Goal: Task Accomplishment & Management: Use online tool/utility

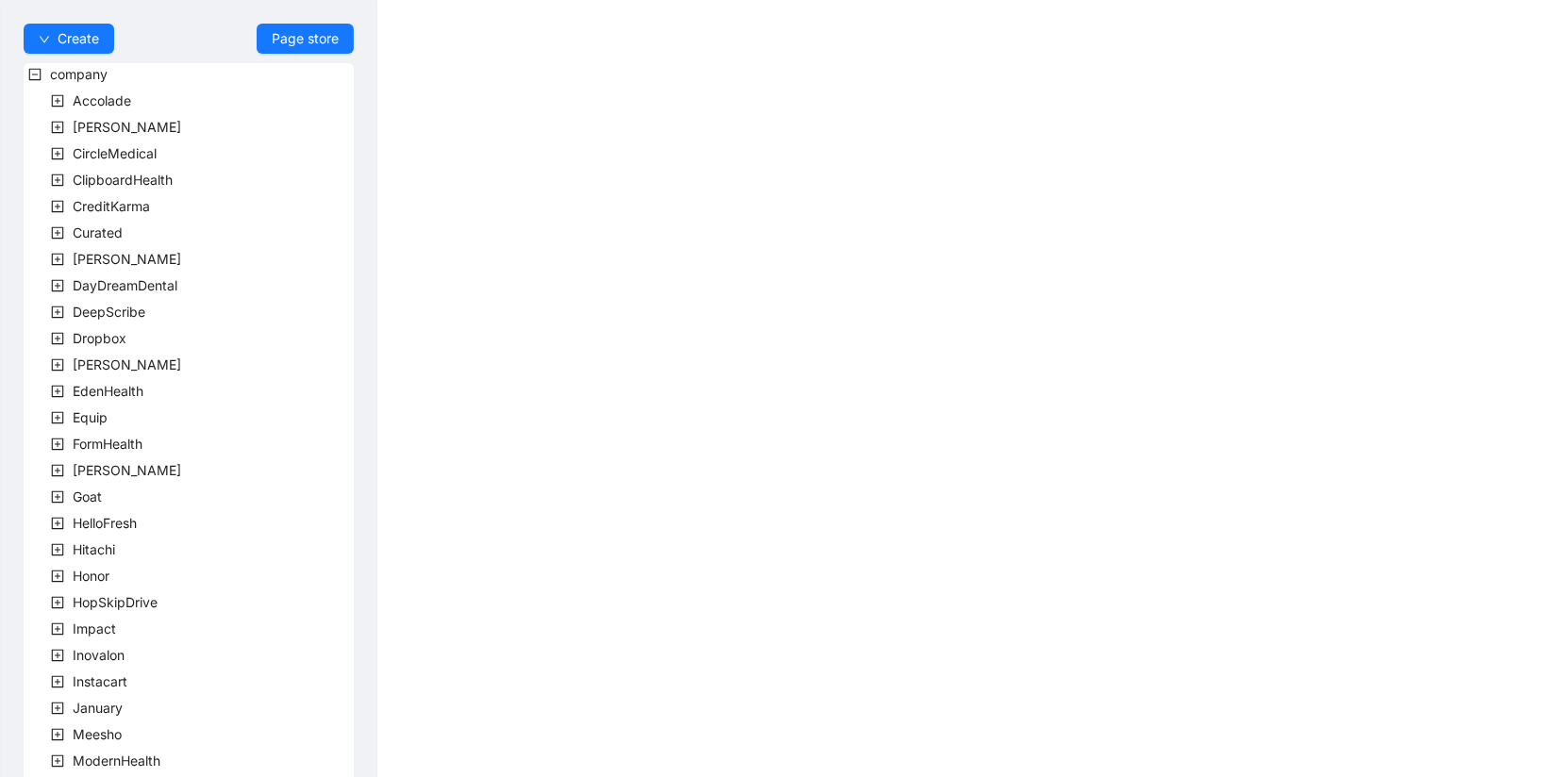
scroll to position [444, 0]
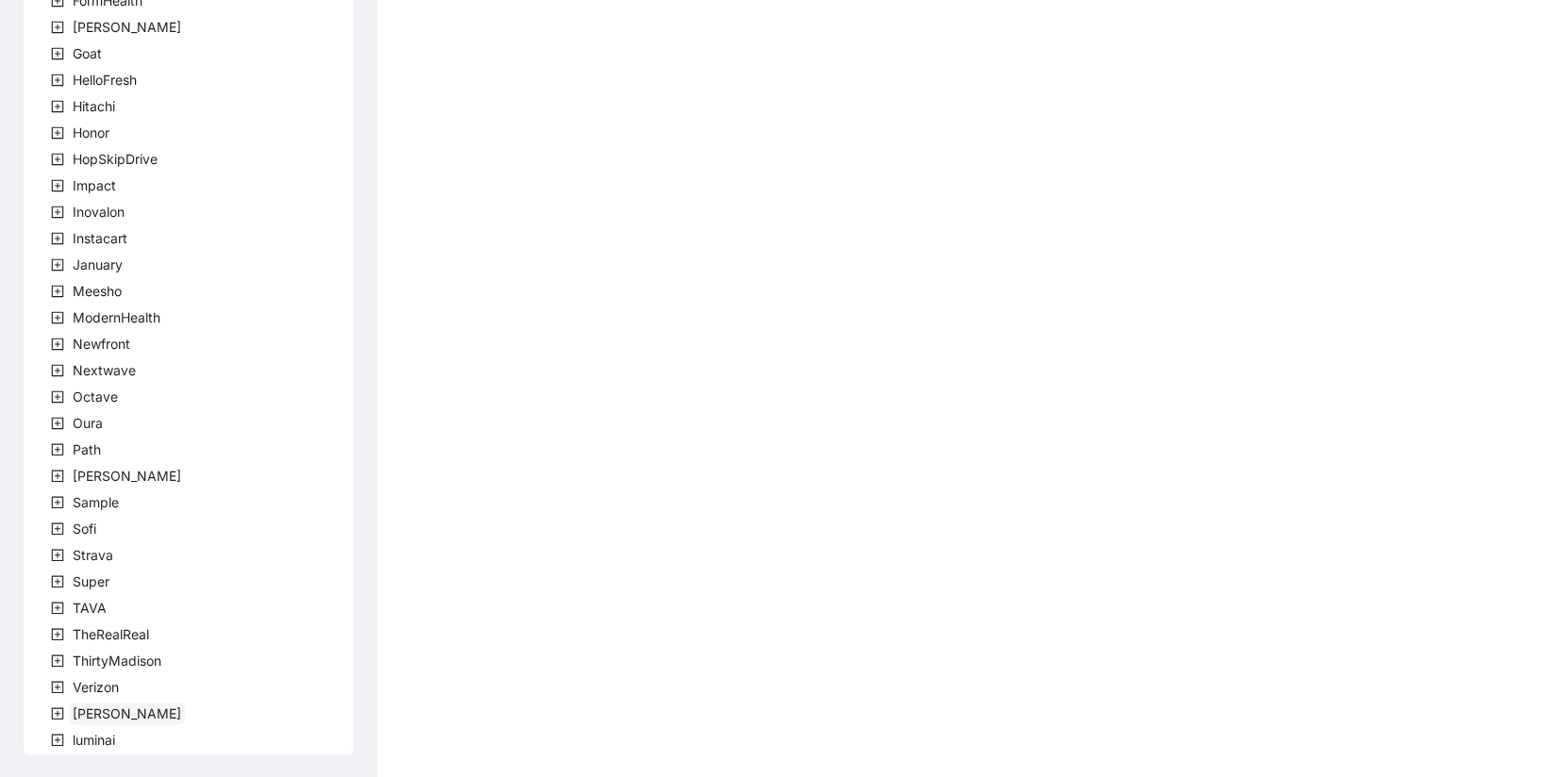
click at [79, 712] on span "Virta" at bounding box center [127, 713] width 108 height 16
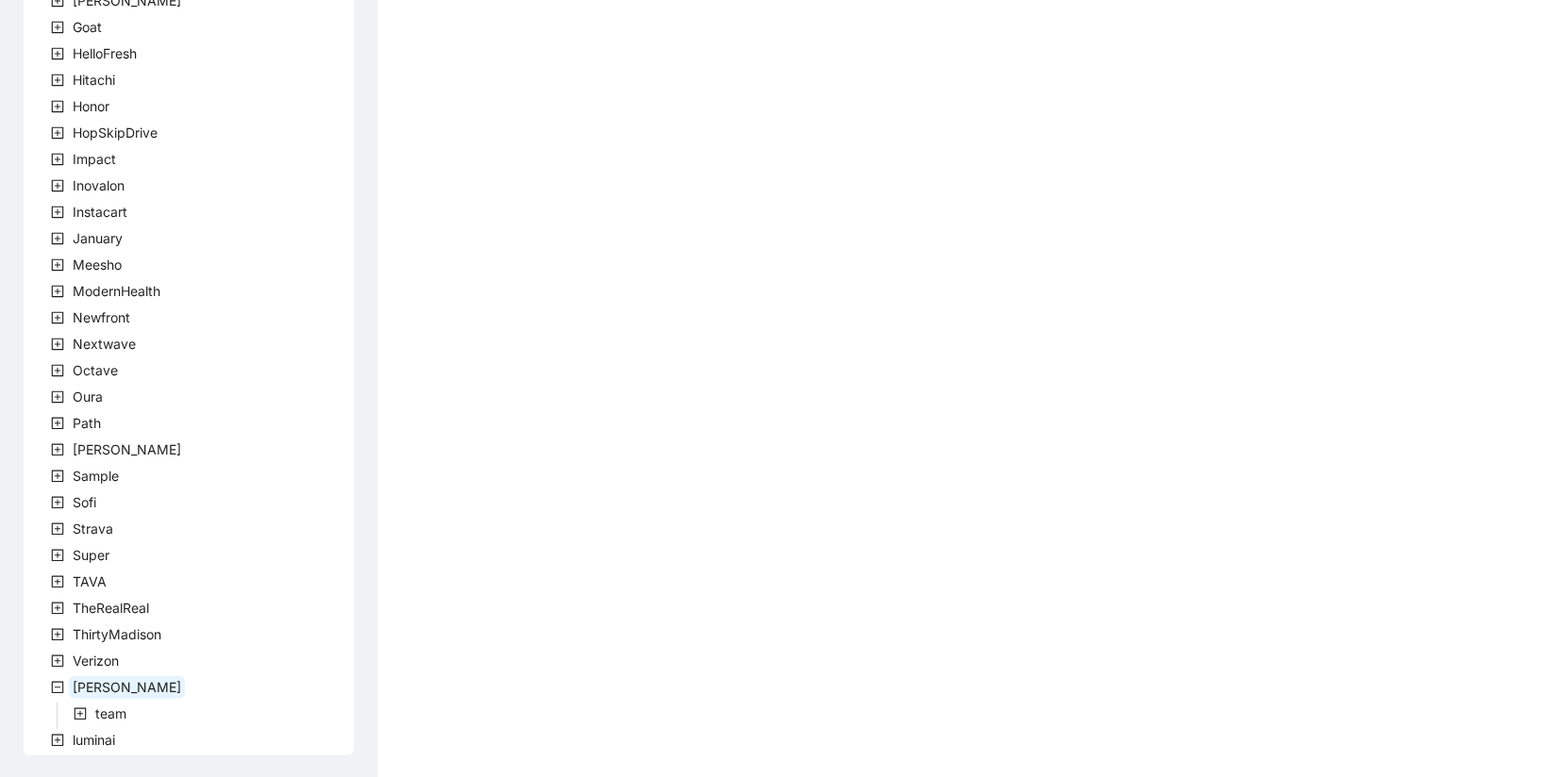
click at [79, 712] on icon "plus-square" at bounding box center [81, 714] width 13 height 13
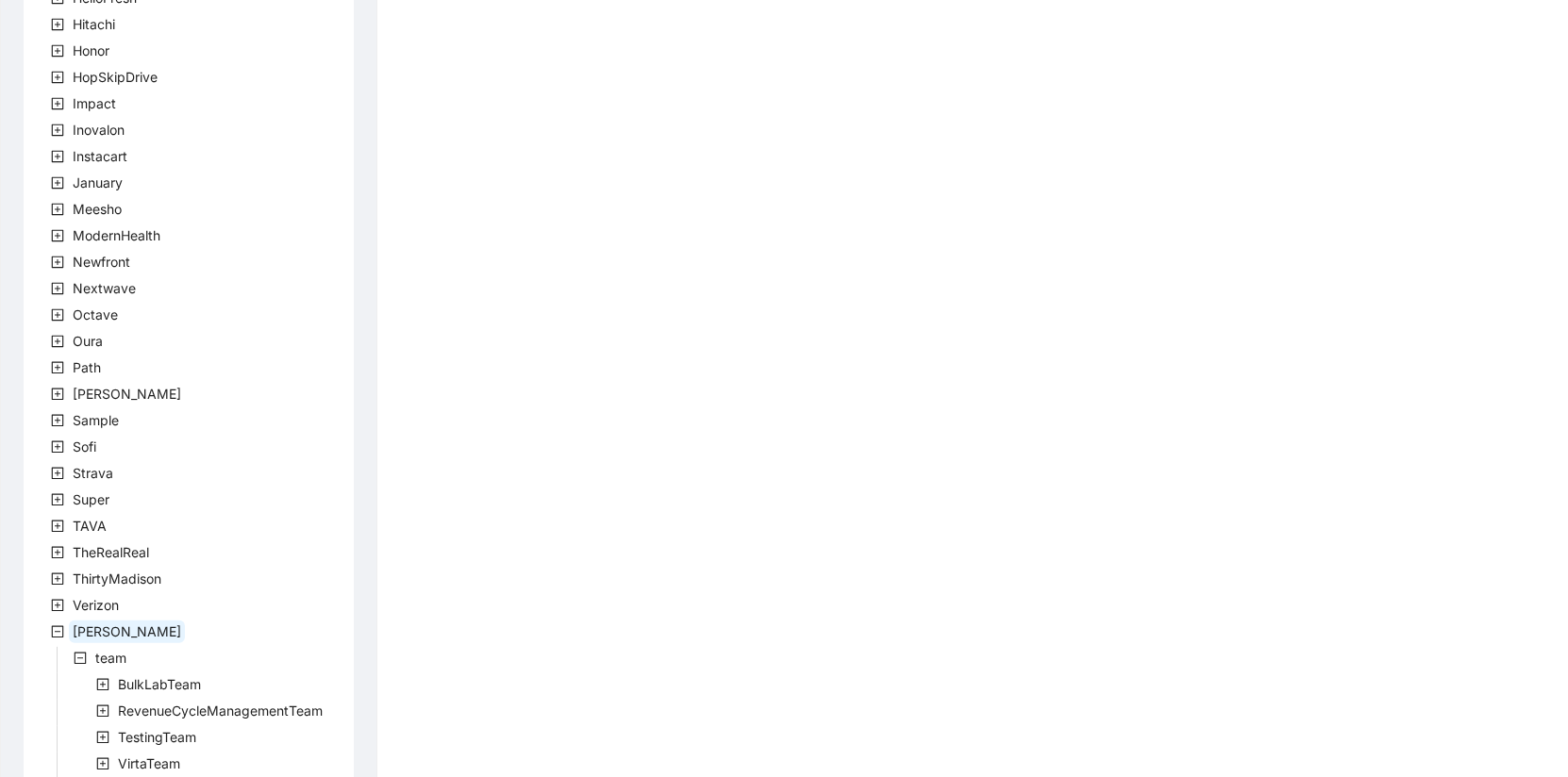
scroll to position [575, 0]
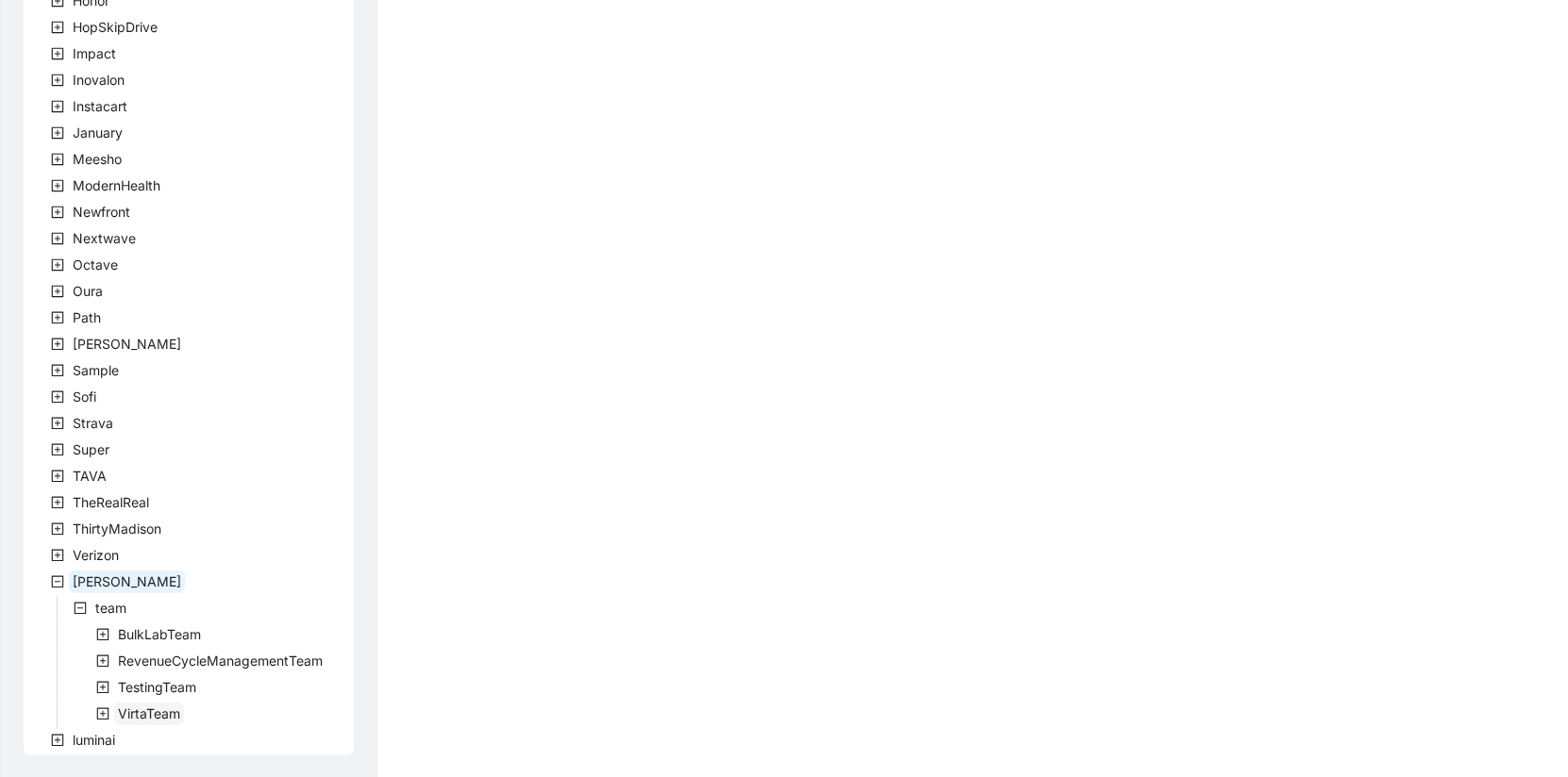
click at [134, 710] on span "VirtaTeam" at bounding box center [149, 713] width 62 height 16
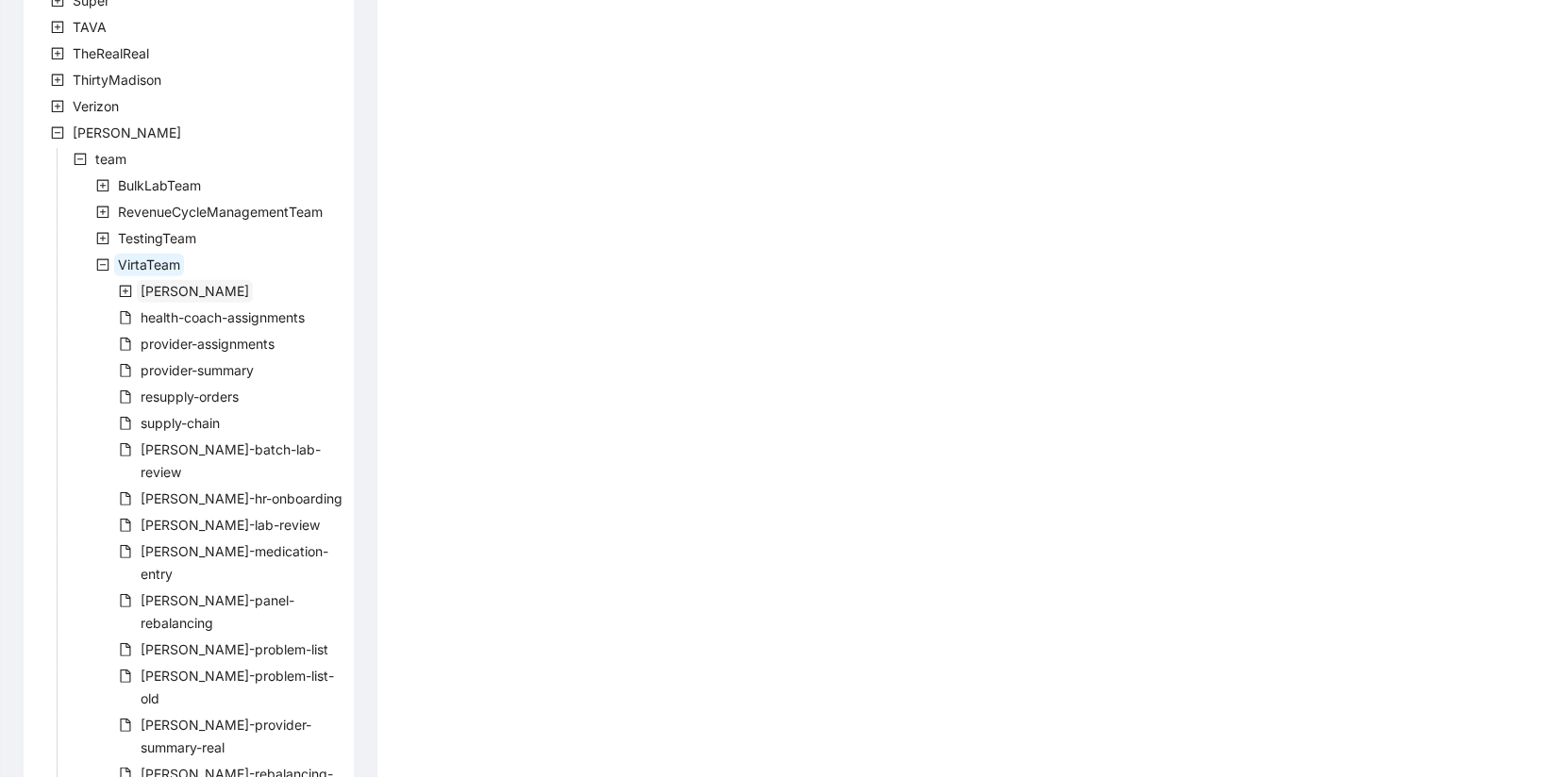
click at [158, 286] on span "virta" at bounding box center [195, 290] width 108 height 16
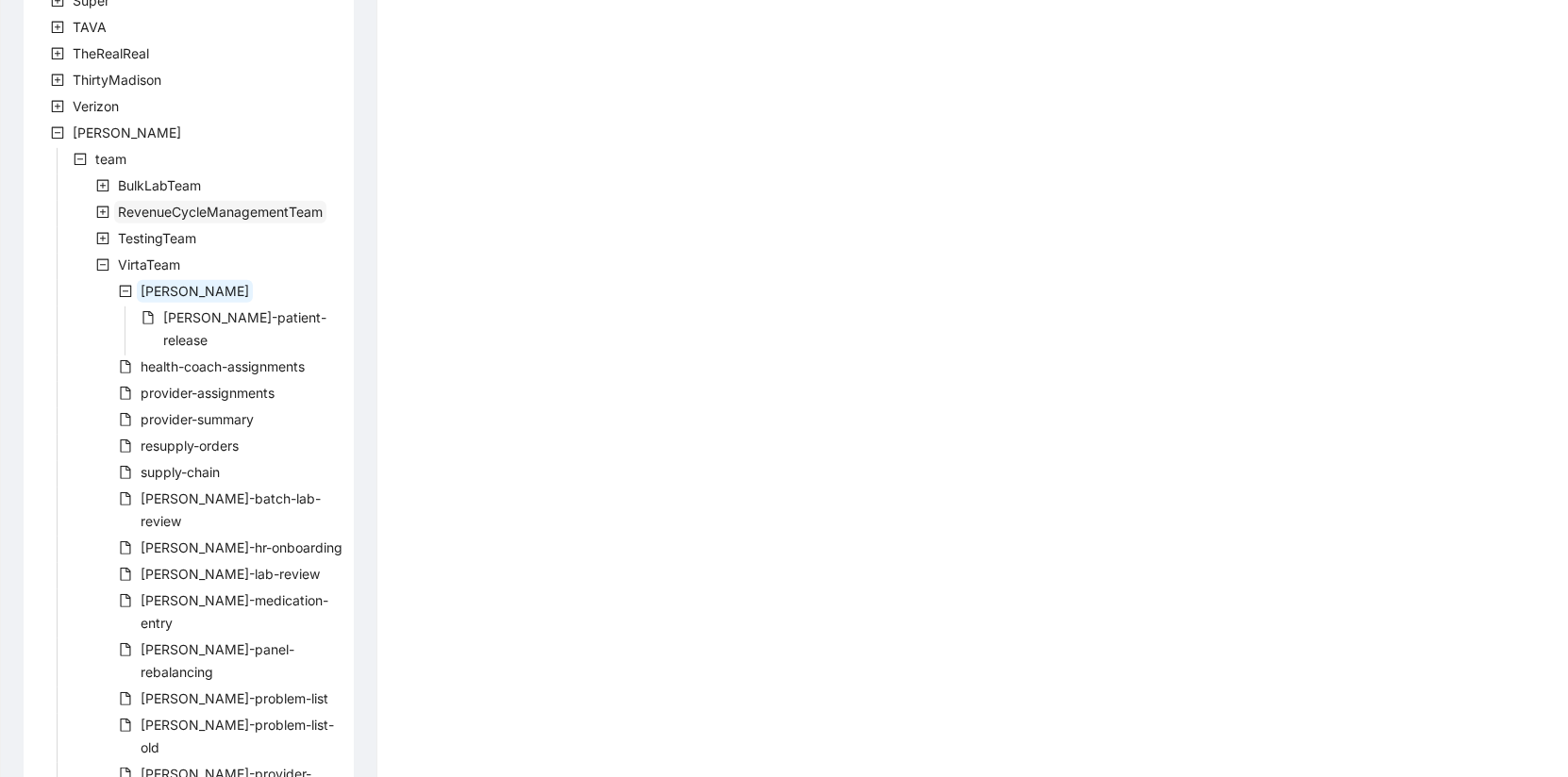
click at [147, 206] on span "RevenueCycleManagementTeam" at bounding box center [220, 212] width 205 height 16
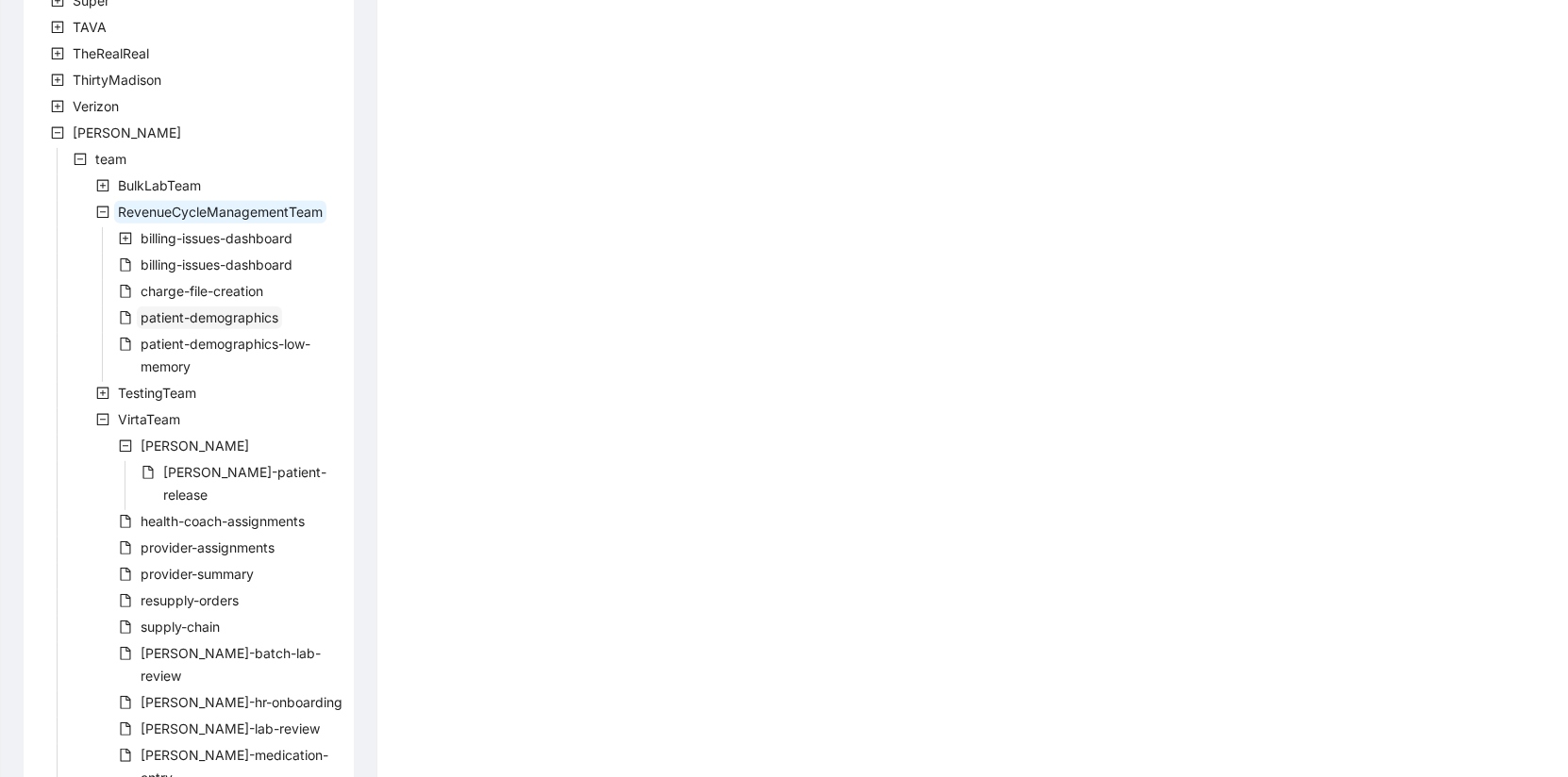
click at [159, 322] on span "patient-demographics" at bounding box center [210, 317] width 138 height 16
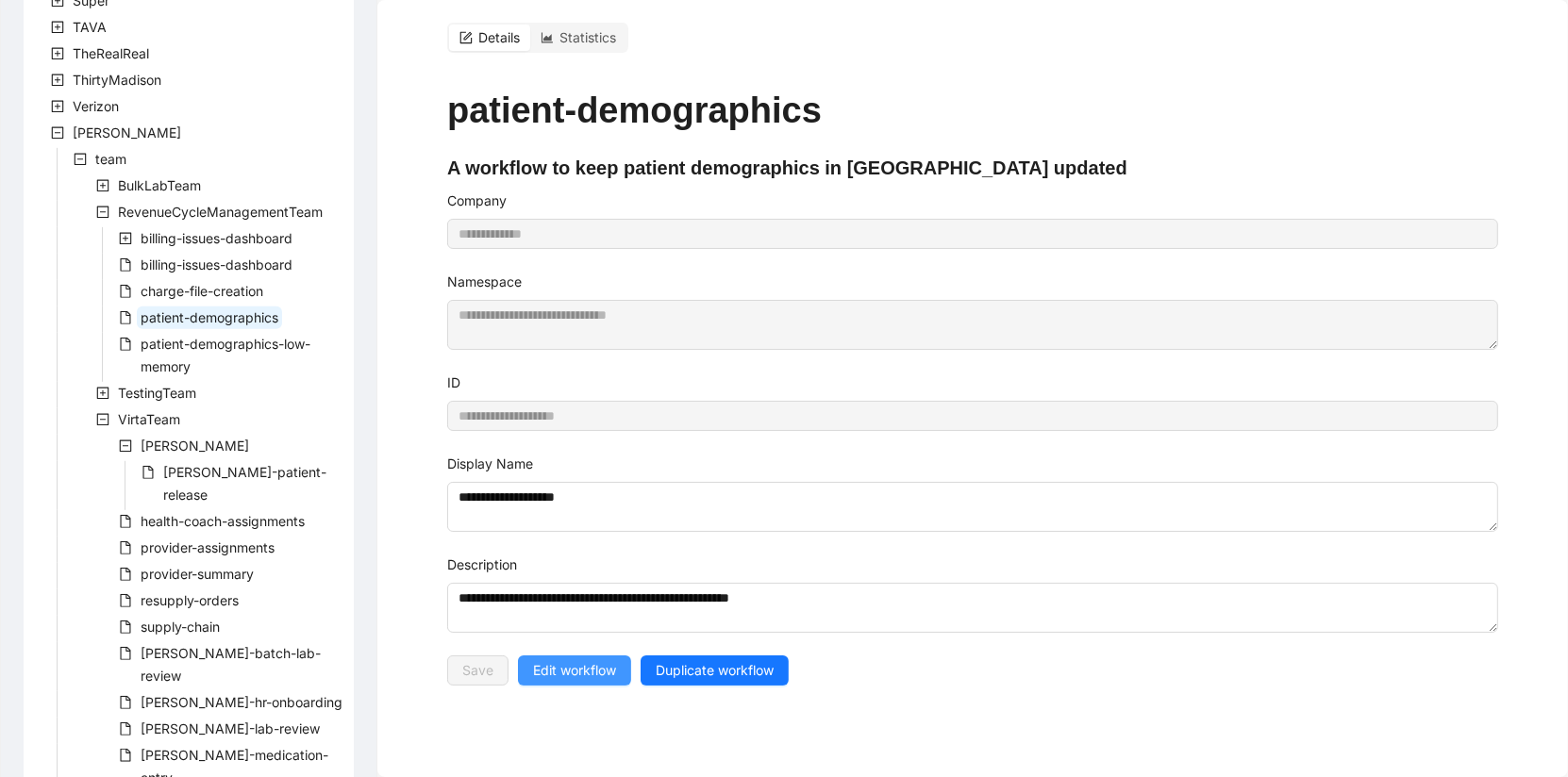
click at [594, 665] on span "Edit workflow" at bounding box center [574, 671] width 83 height 21
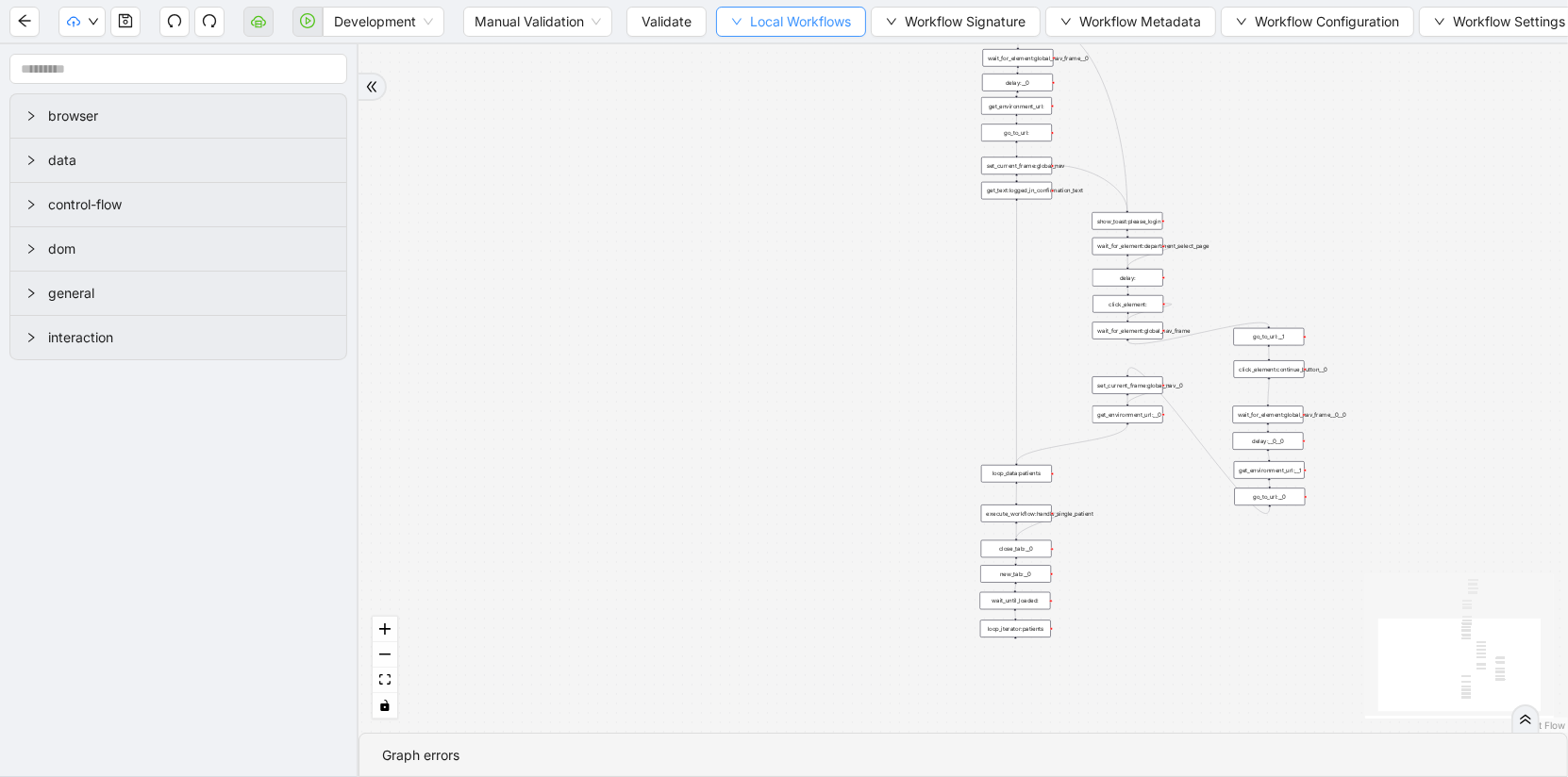
click at [794, 26] on span "Local Workflows" at bounding box center [800, 22] width 101 height 21
click at [774, 53] on span "Select" at bounding box center [790, 57] width 122 height 21
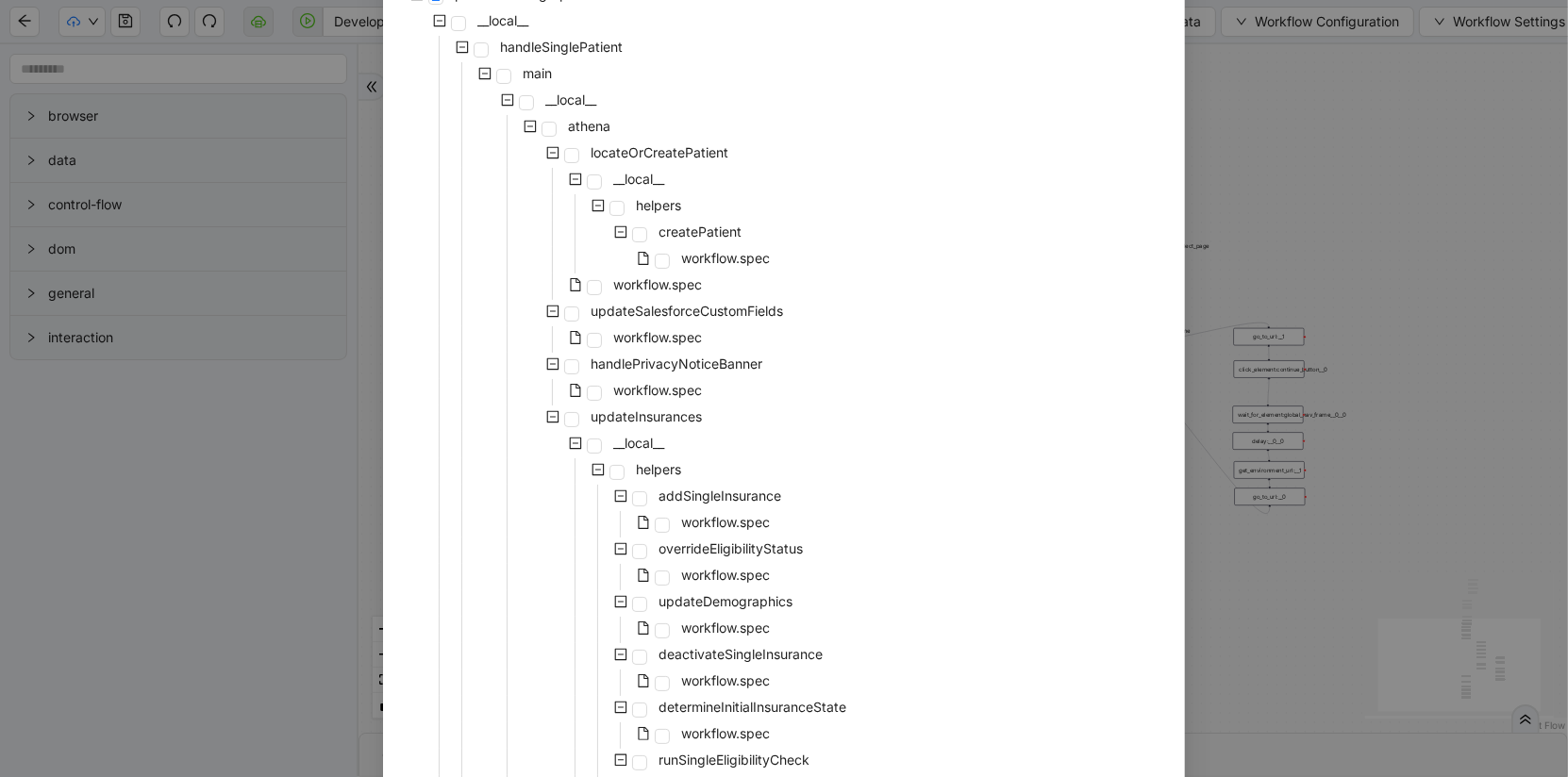
scroll to position [193, 0]
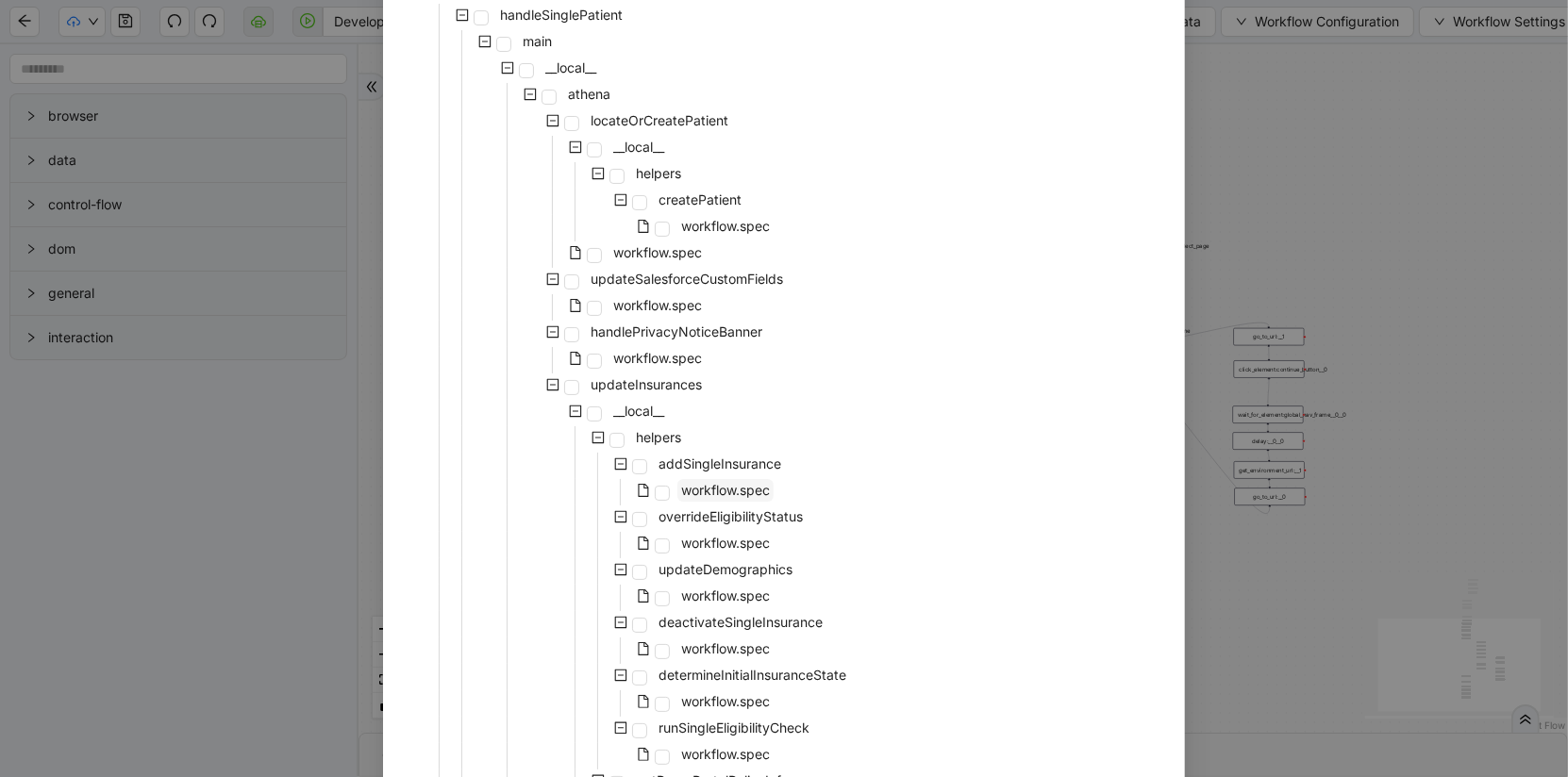
click at [720, 492] on span "workflow.spec" at bounding box center [726, 490] width 89 height 16
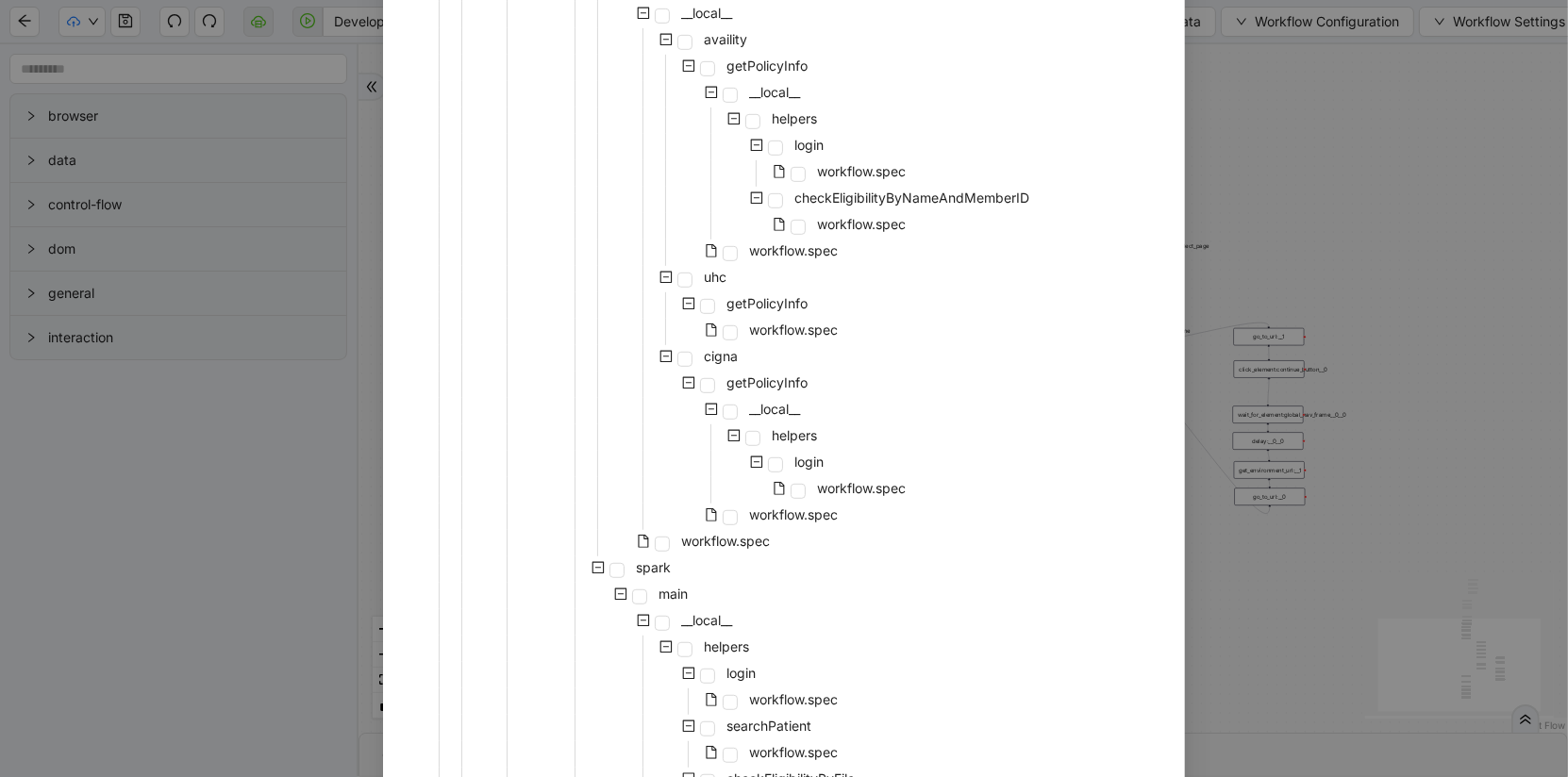
scroll to position [1428, 0]
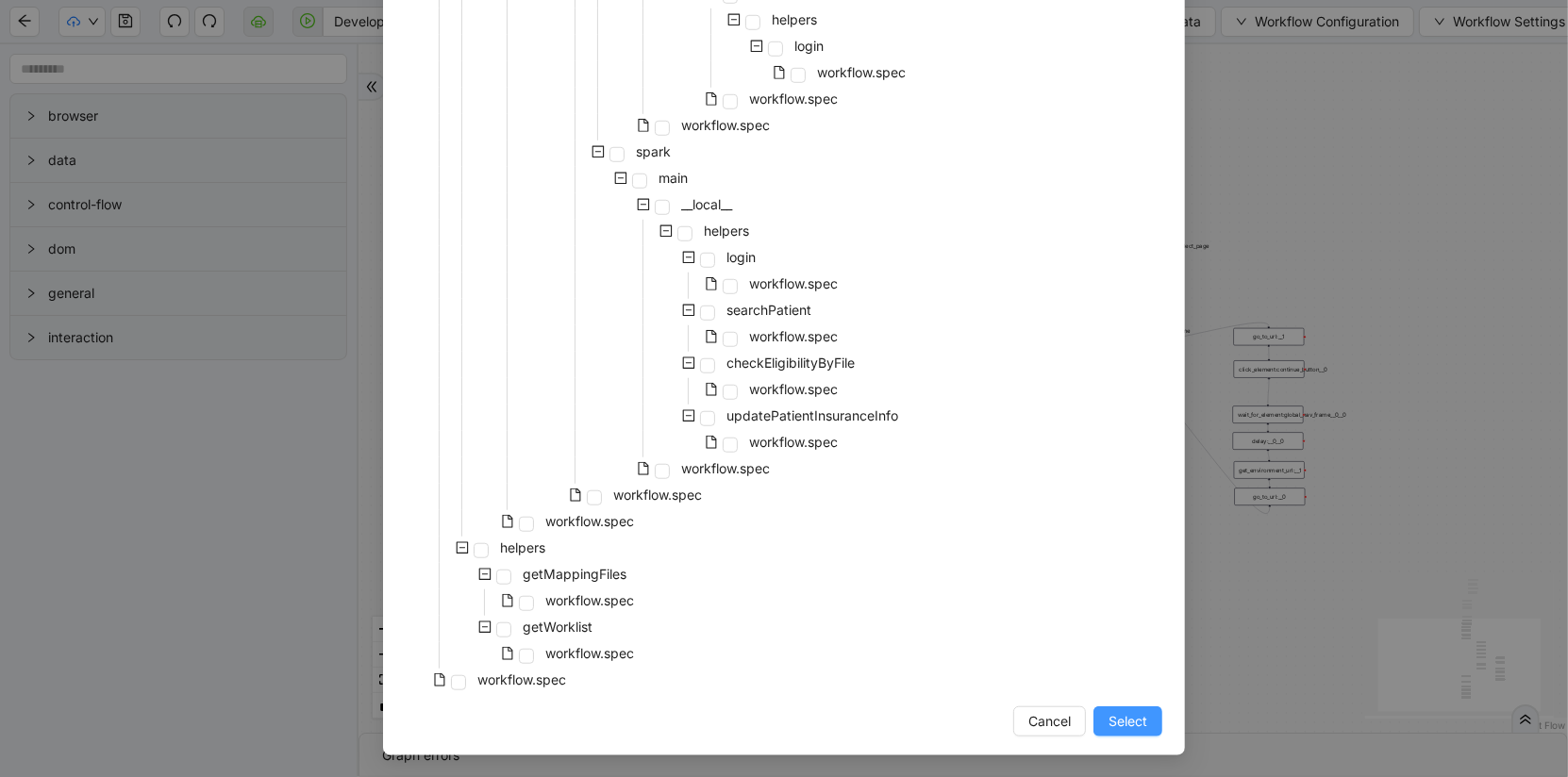
click at [1116, 727] on span "Select" at bounding box center [1128, 721] width 38 height 21
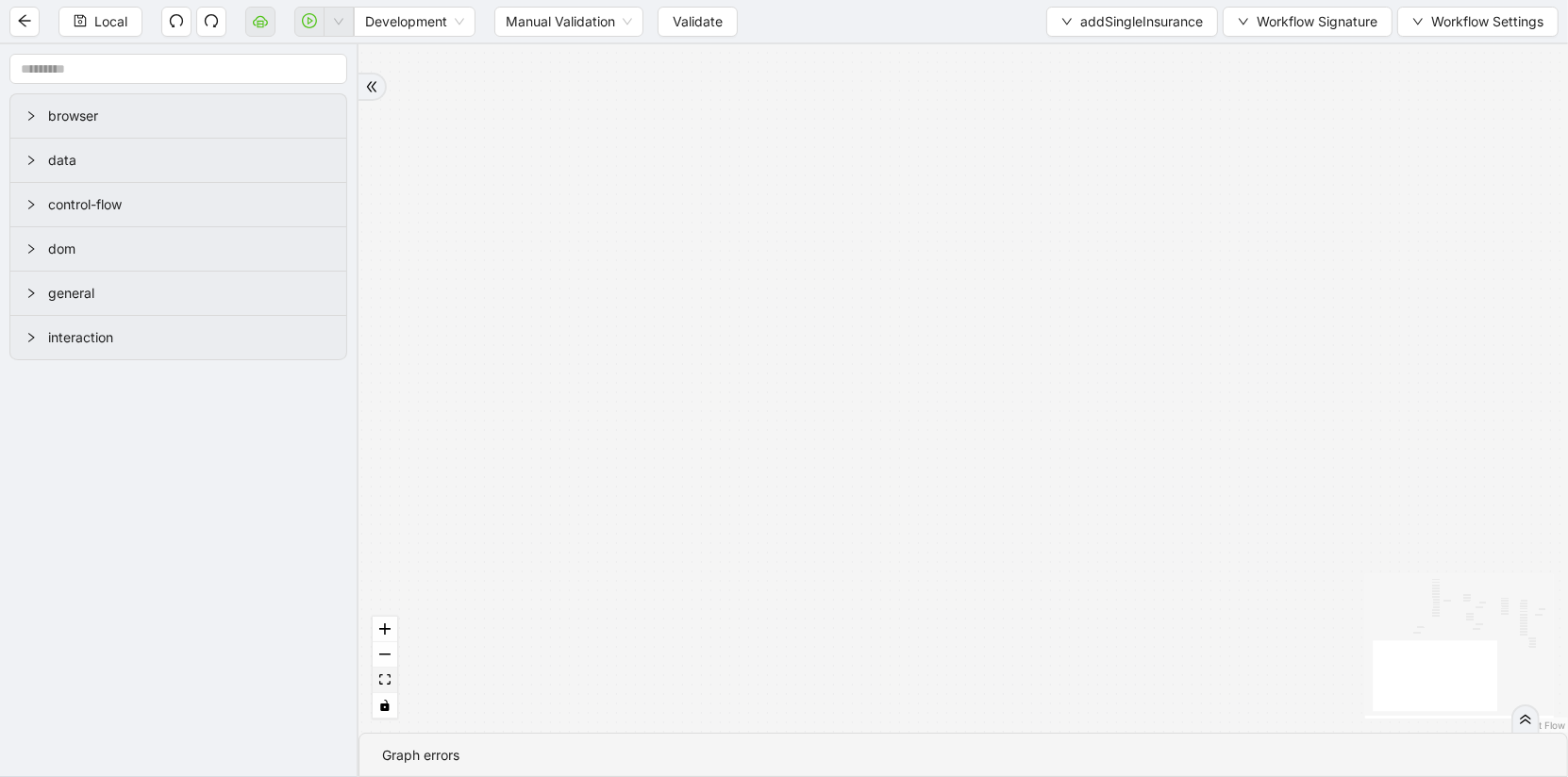
click at [391, 684] on button "fit view" at bounding box center [385, 680] width 25 height 26
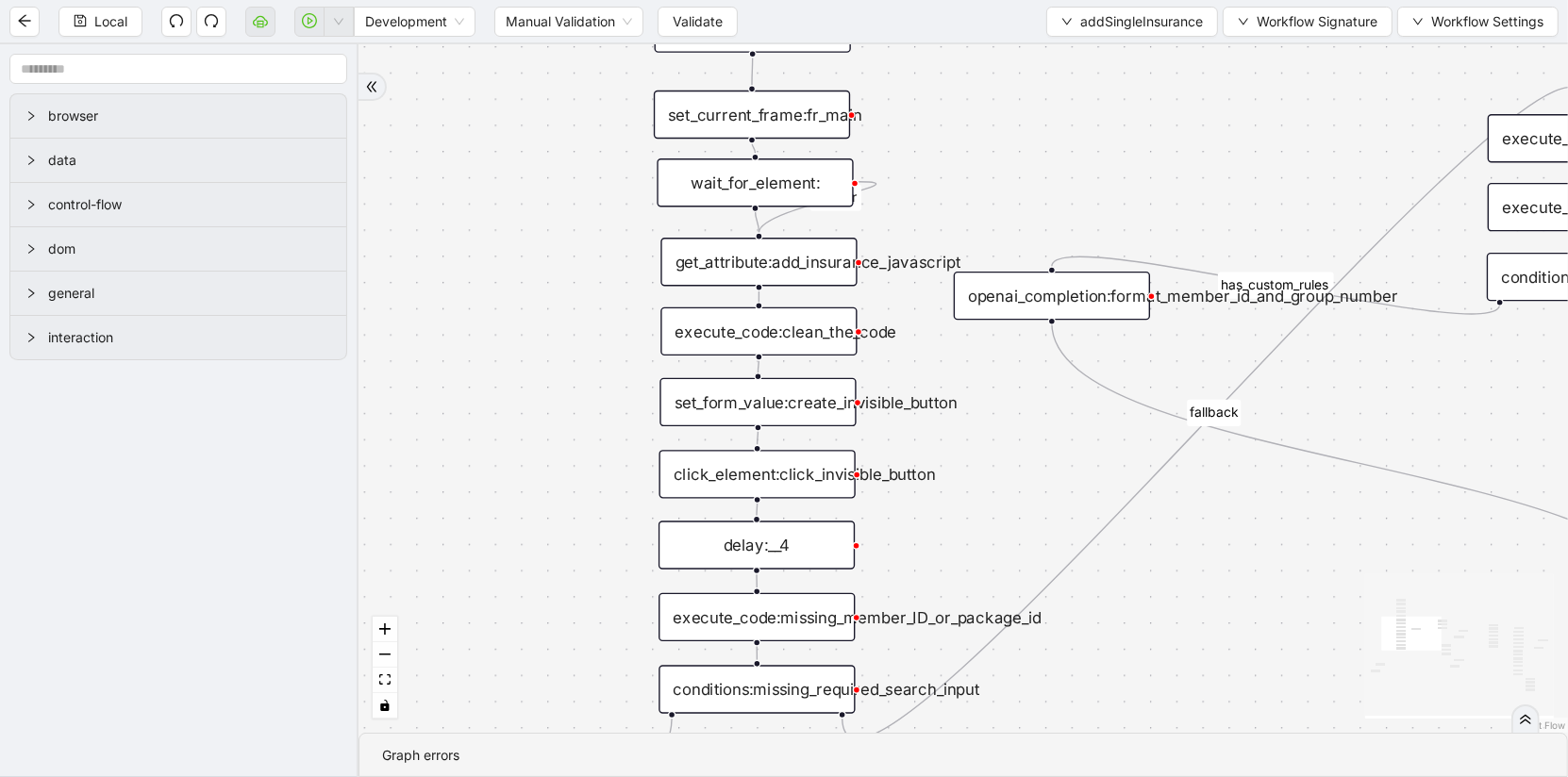
drag, startPoint x: 472, startPoint y: 357, endPoint x: 565, endPoint y: 533, distance: 199.1
click at [565, 533] on div "is_missing_values has_custom_rules success success success fallback fallback su…" at bounding box center [963, 388] width 1210 height 689
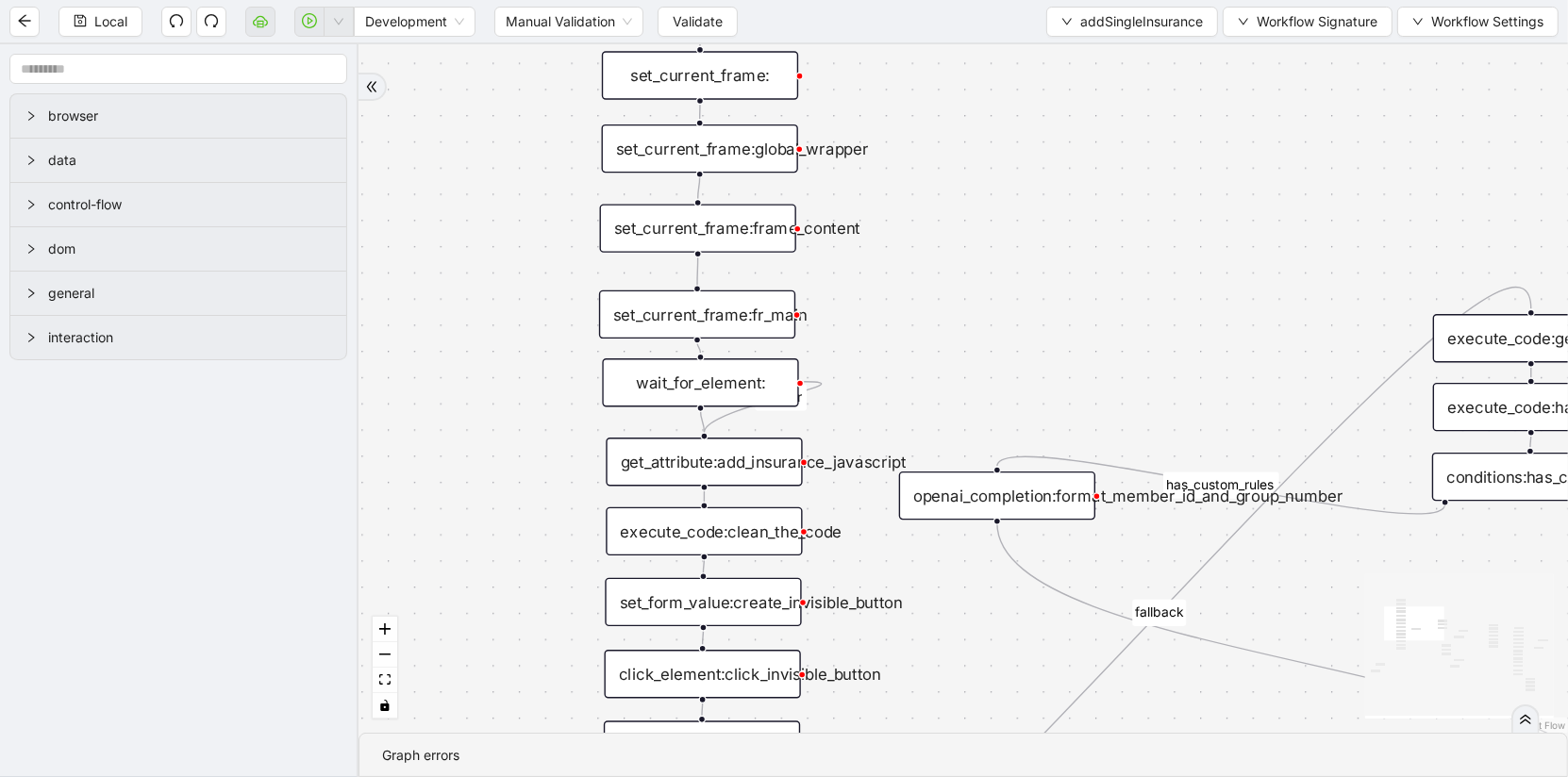
drag, startPoint x: 565, startPoint y: 533, endPoint x: 543, endPoint y: 789, distance: 256.9
click at [543, 776] on html "Local Development Manual Validation Validate addSingleInsurance Workflow Signat…" at bounding box center [784, 388] width 1568 height 777
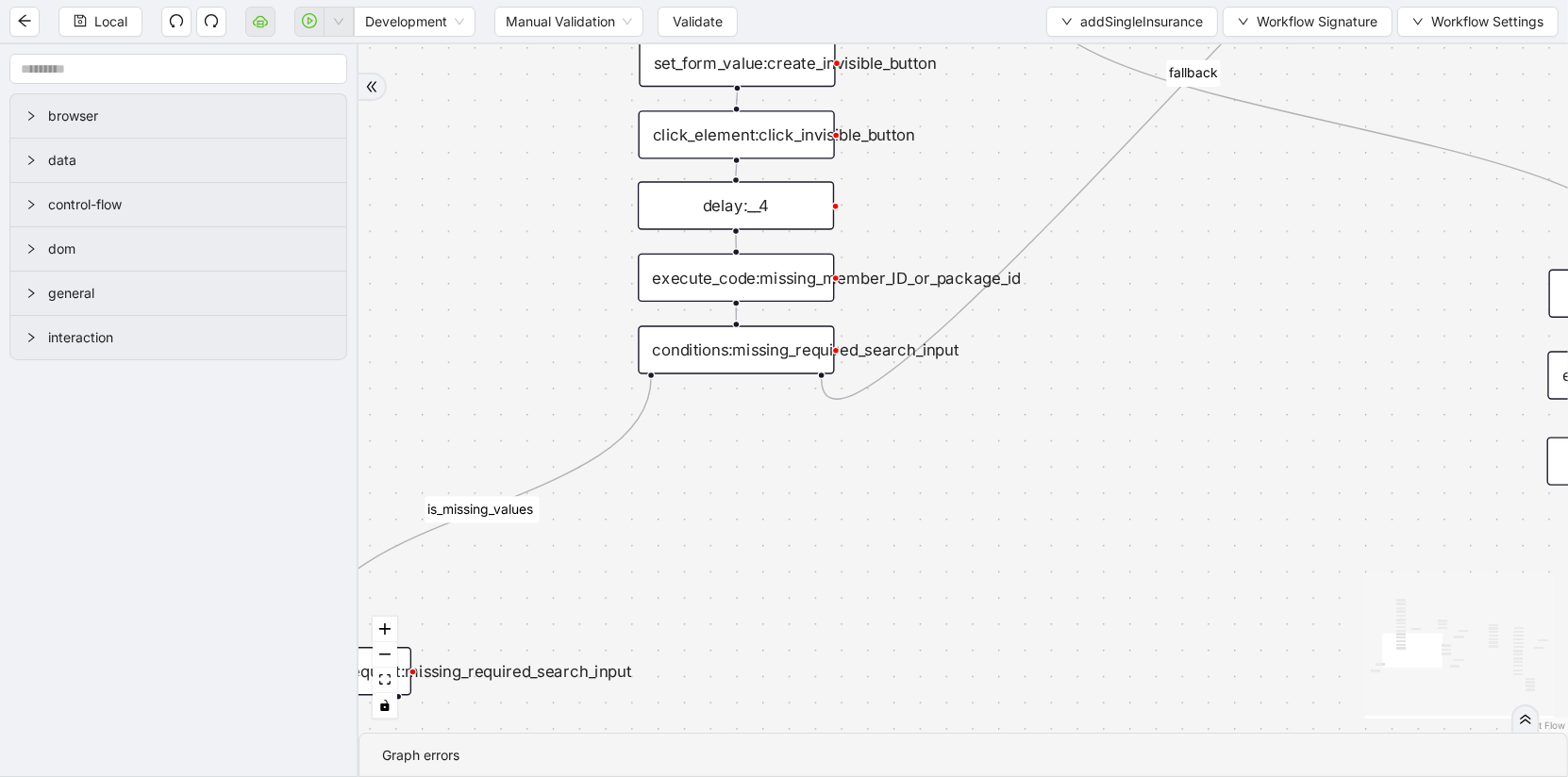
drag, startPoint x: 494, startPoint y: 468, endPoint x: 492, endPoint y: -128, distance: 596.0
click at [492, 0] on html "Local Development Manual Validation Validate addSingleInsurance Workflow Signat…" at bounding box center [784, 388] width 1568 height 777
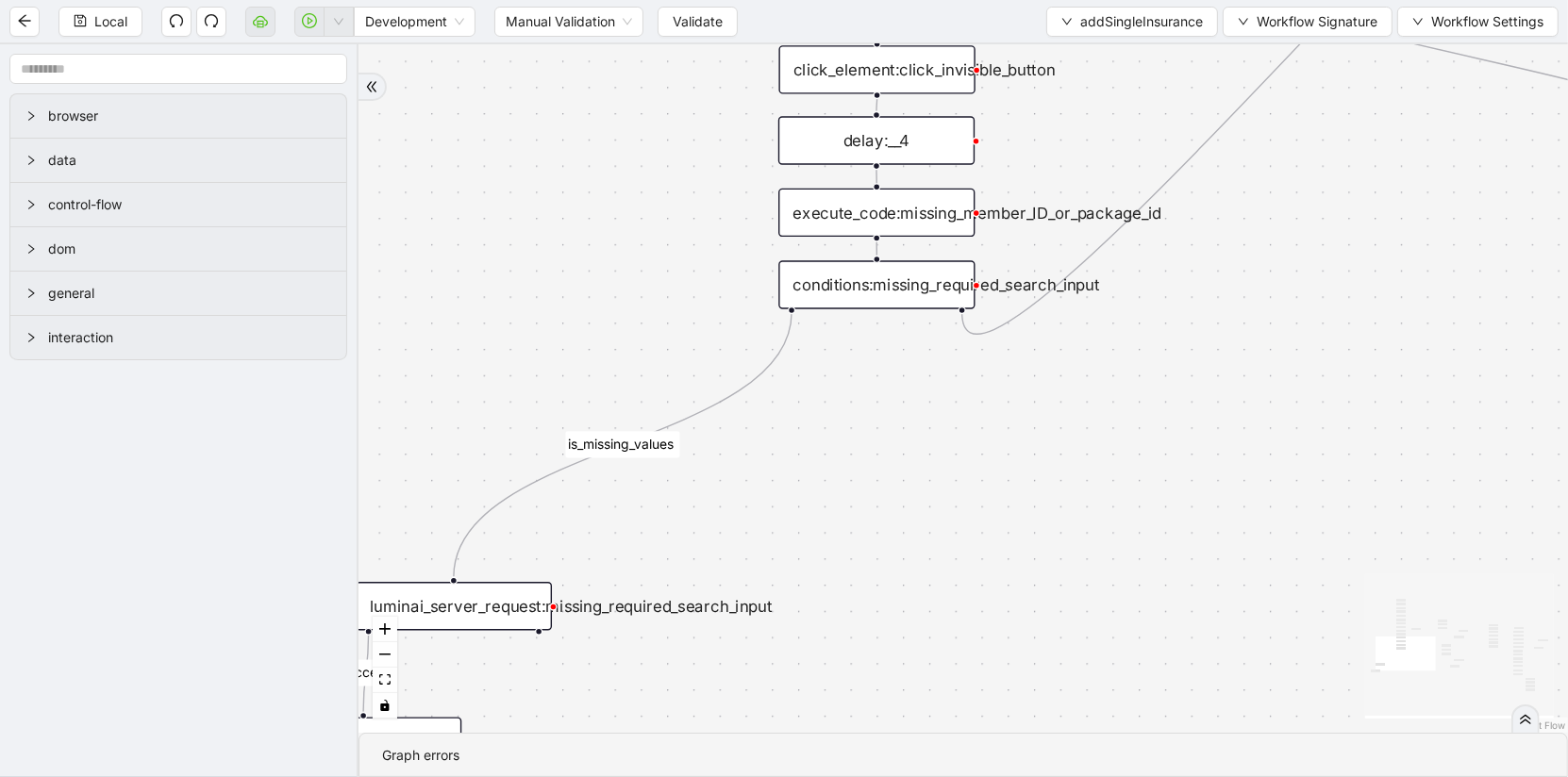
drag, startPoint x: 536, startPoint y: 273, endPoint x: 678, endPoint y: 206, distance: 157.0
click at [678, 208] on div "is_missing_values has_custom_rules success success success fallback fallback su…" at bounding box center [963, 388] width 1210 height 689
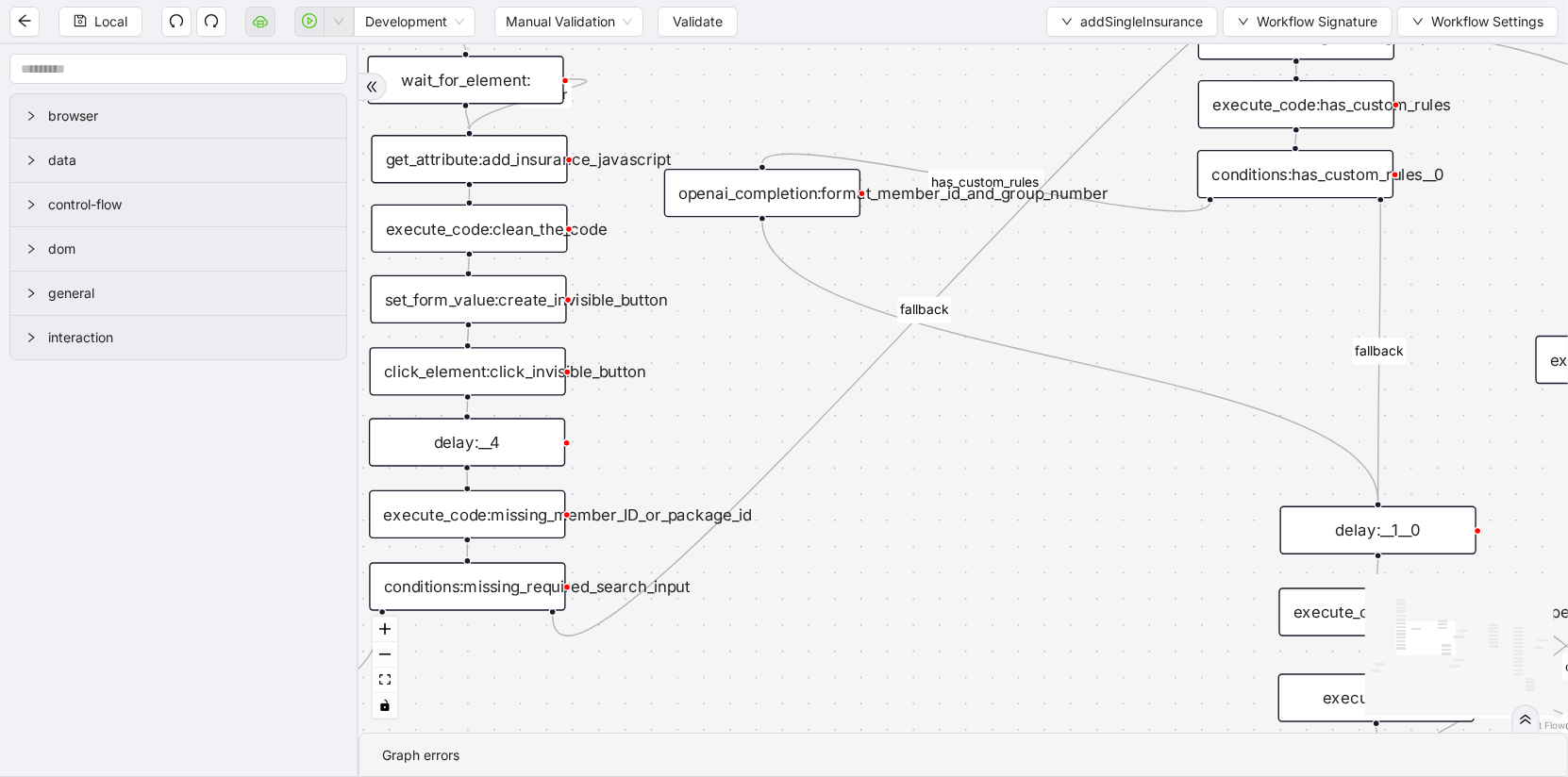
drag, startPoint x: 957, startPoint y: 527, endPoint x: 547, endPoint y: 832, distance: 511.0
click at [547, 776] on html "Local Development Manual Validation Validate addSingleInsurance Workflow Signat…" at bounding box center [784, 388] width 1568 height 777
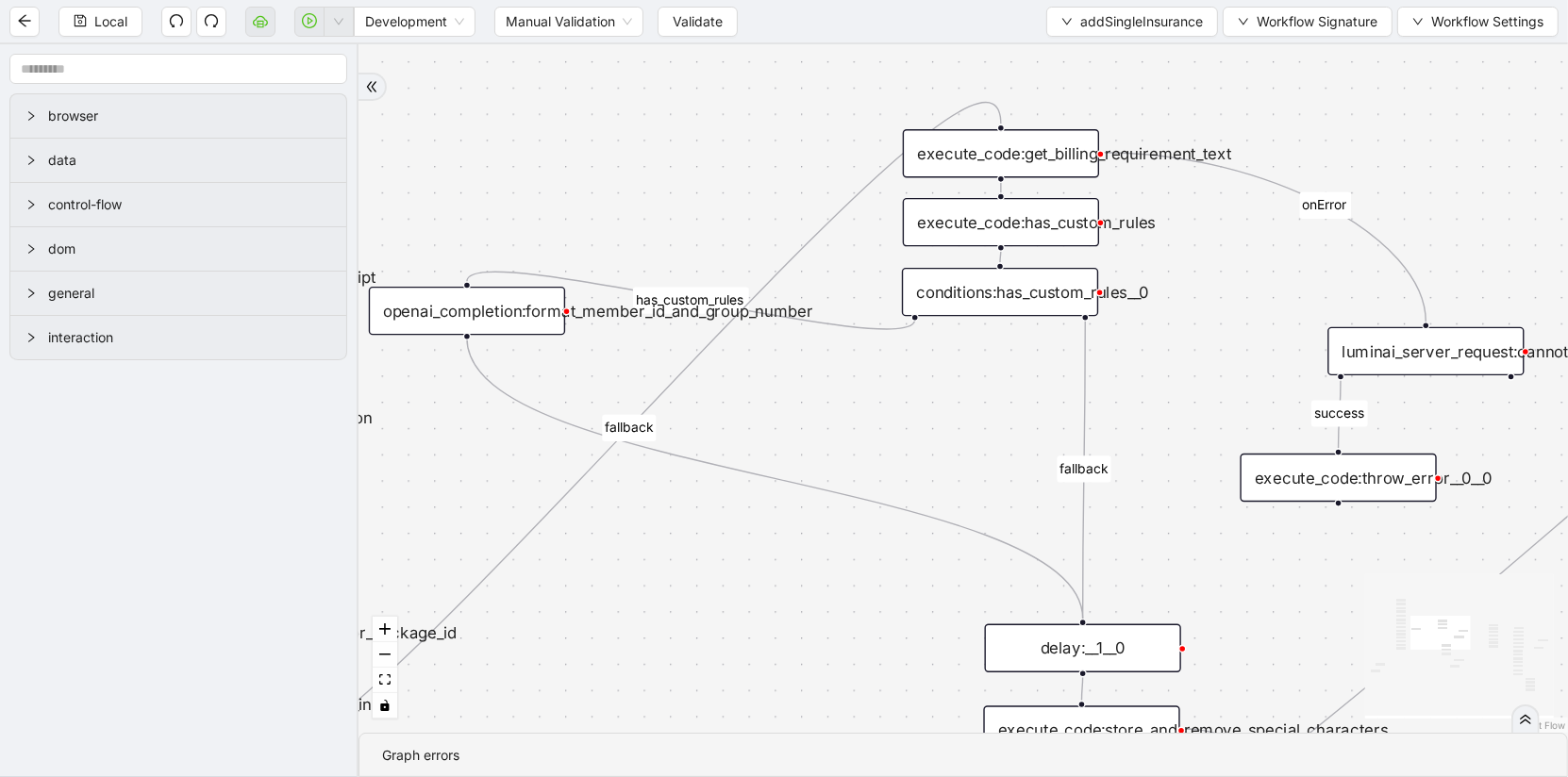
drag, startPoint x: 901, startPoint y: 629, endPoint x: 597, endPoint y: 750, distance: 327.2
click at [597, 750] on section "is_missing_values has_custom_rules success success success fallback fallback su…" at bounding box center [963, 410] width 1210 height 733
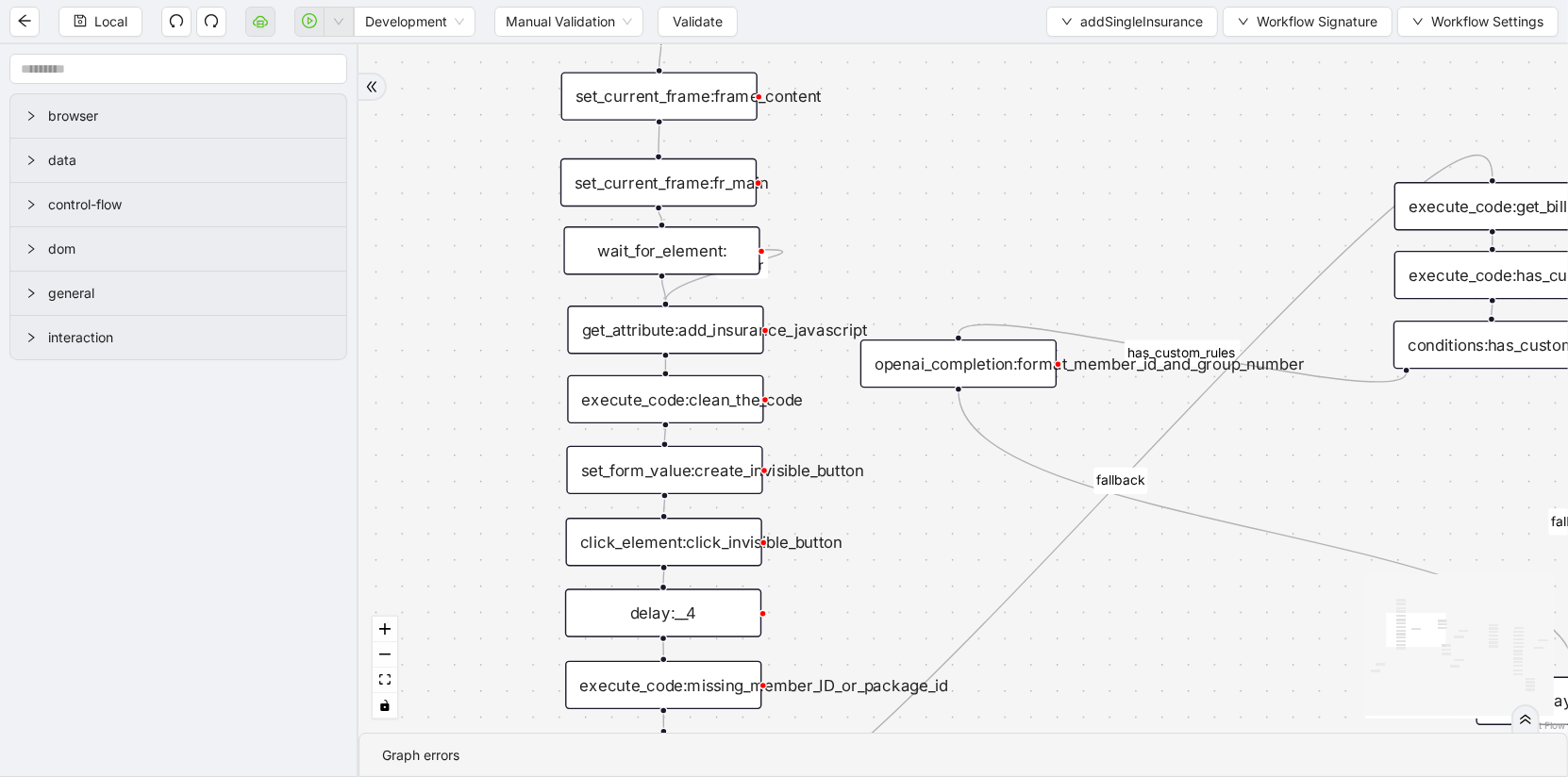
drag, startPoint x: 888, startPoint y: 445, endPoint x: 1423, endPoint y: 468, distance: 535.5
click at [1421, 470] on div "is_missing_values has_custom_rules success success success fallback fallback su…" at bounding box center [963, 388] width 1210 height 689
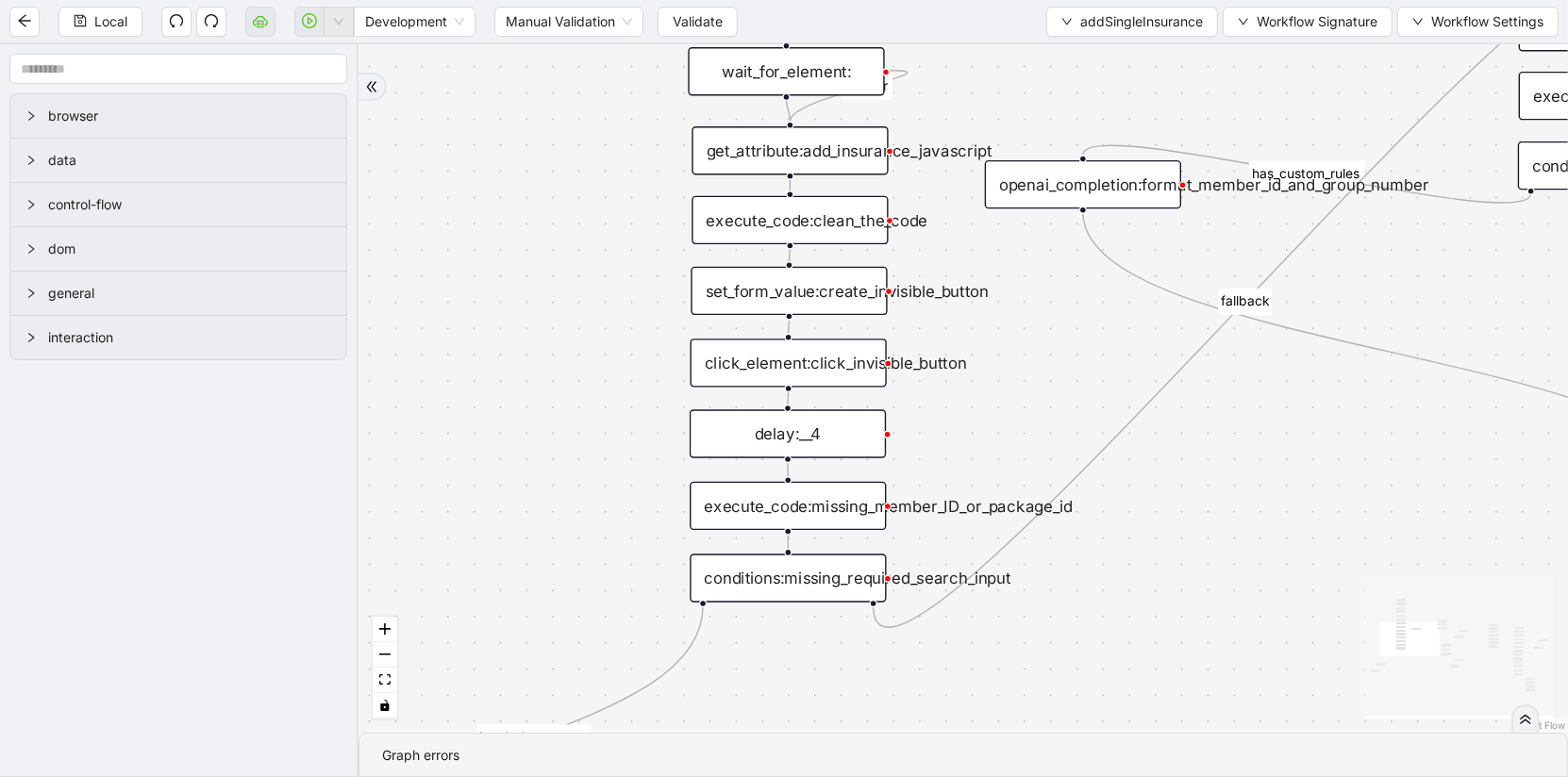
drag, startPoint x: 1197, startPoint y: 720, endPoint x: 1293, endPoint y: 561, distance: 185.7
click at [1293, 561] on div "is_missing_values has_custom_rules success success success fallback fallback su…" at bounding box center [963, 388] width 1210 height 689
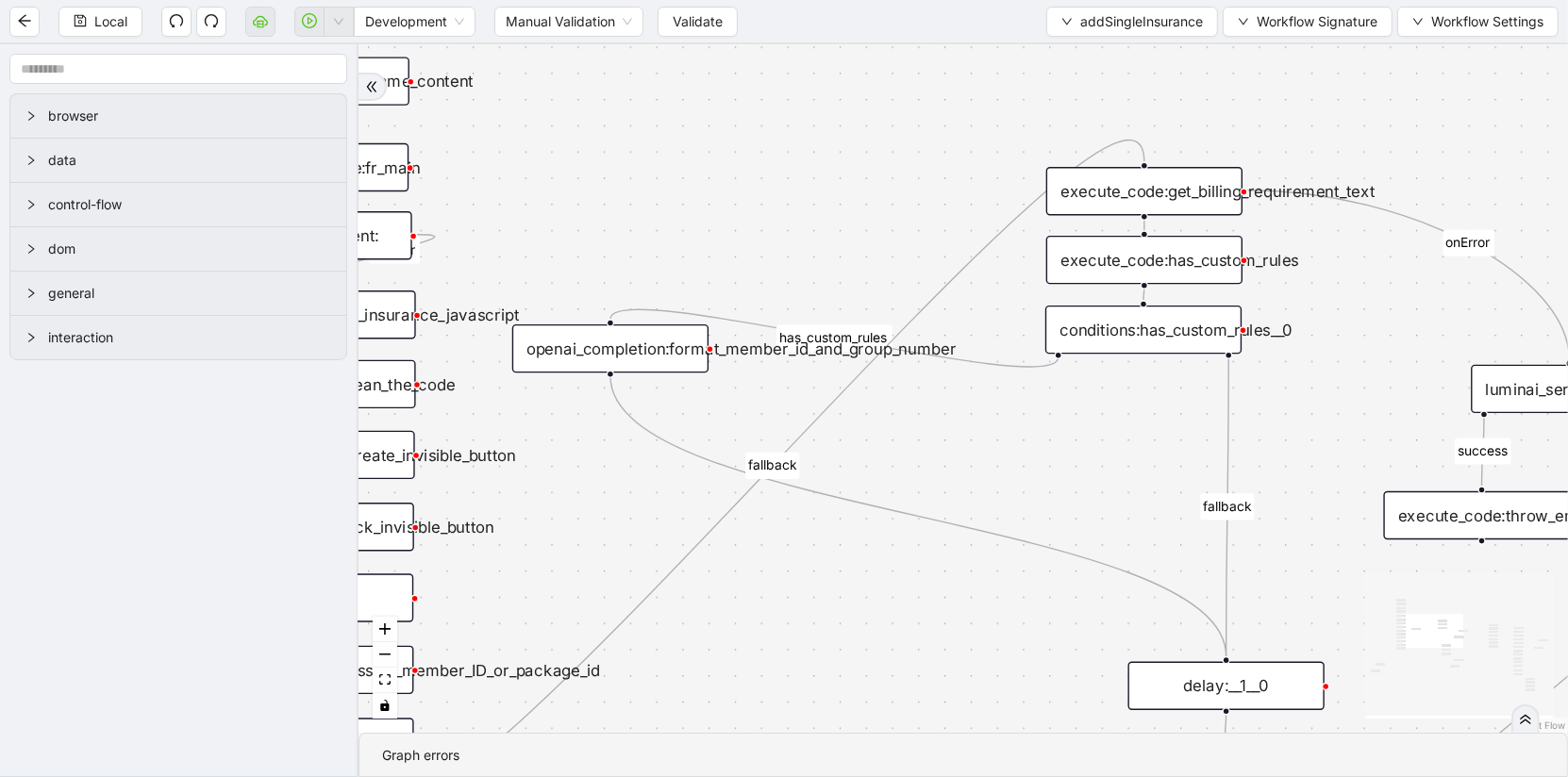
drag, startPoint x: 1293, startPoint y: 562, endPoint x: 780, endPoint y: 736, distance: 541.7
click at [780, 736] on section "is_missing_values has_custom_rules success success success fallback fallback su…" at bounding box center [963, 410] width 1210 height 733
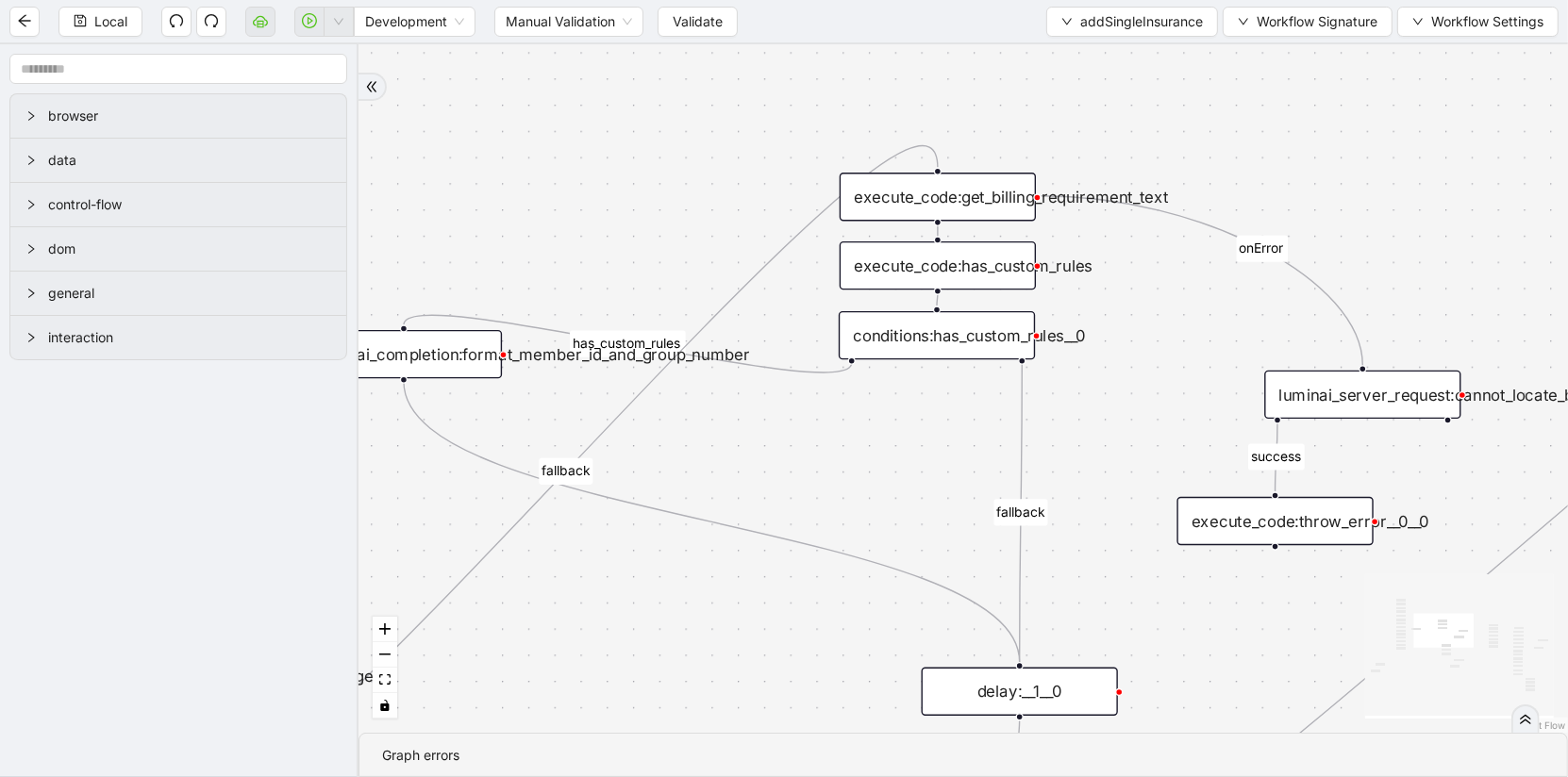
drag, startPoint x: 925, startPoint y: 659, endPoint x: 532, endPoint y: 659, distance: 393.0
click at [533, 659] on div "is_missing_values has_custom_rules success success success fallback fallback su…" at bounding box center [963, 388] width 1210 height 689
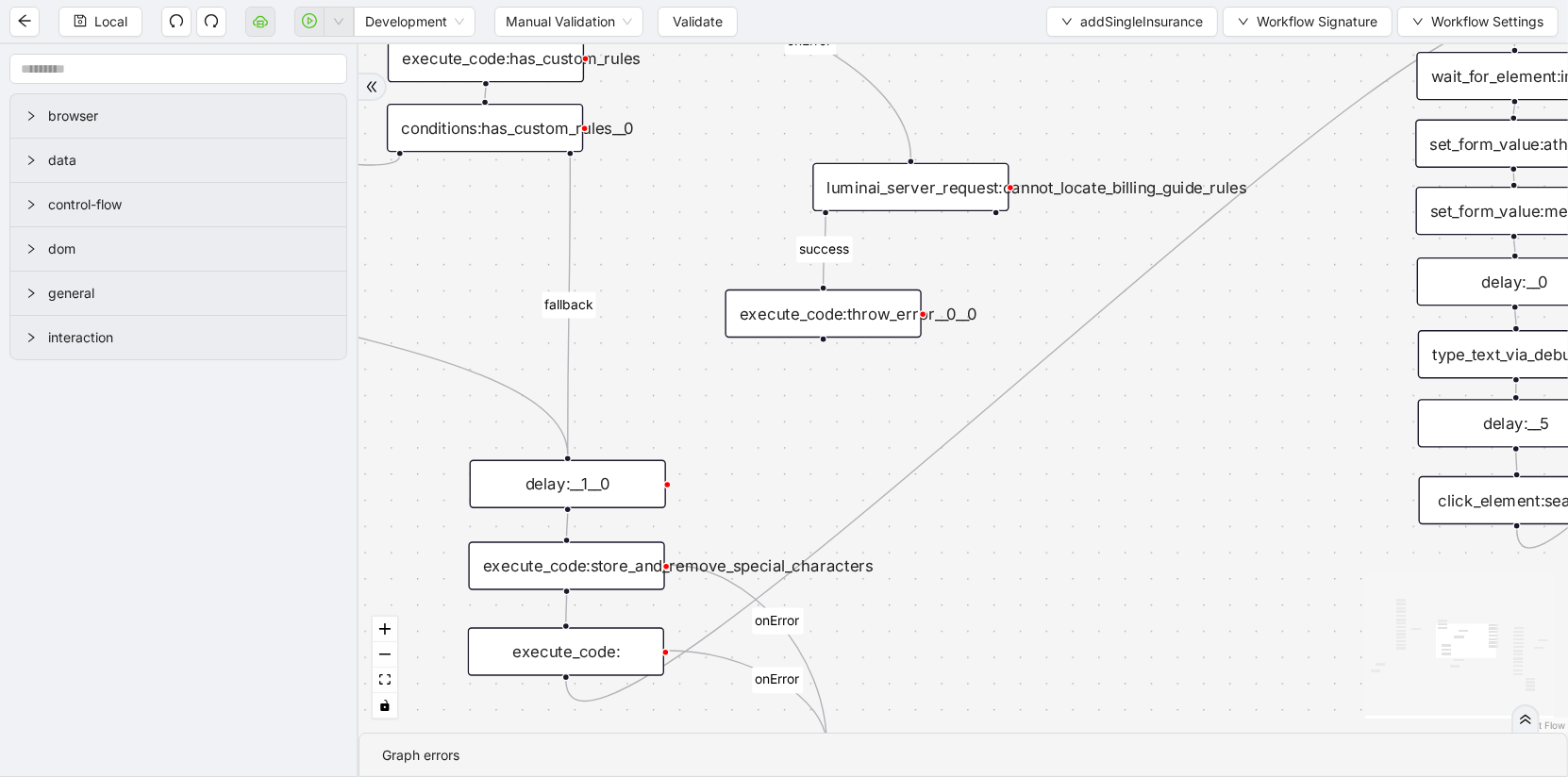
drag, startPoint x: 998, startPoint y: 617, endPoint x: 829, endPoint y: 403, distance: 272.7
click at [829, 403] on div "is_missing_values has_custom_rules success success success fallback fallback su…" at bounding box center [963, 388] width 1210 height 689
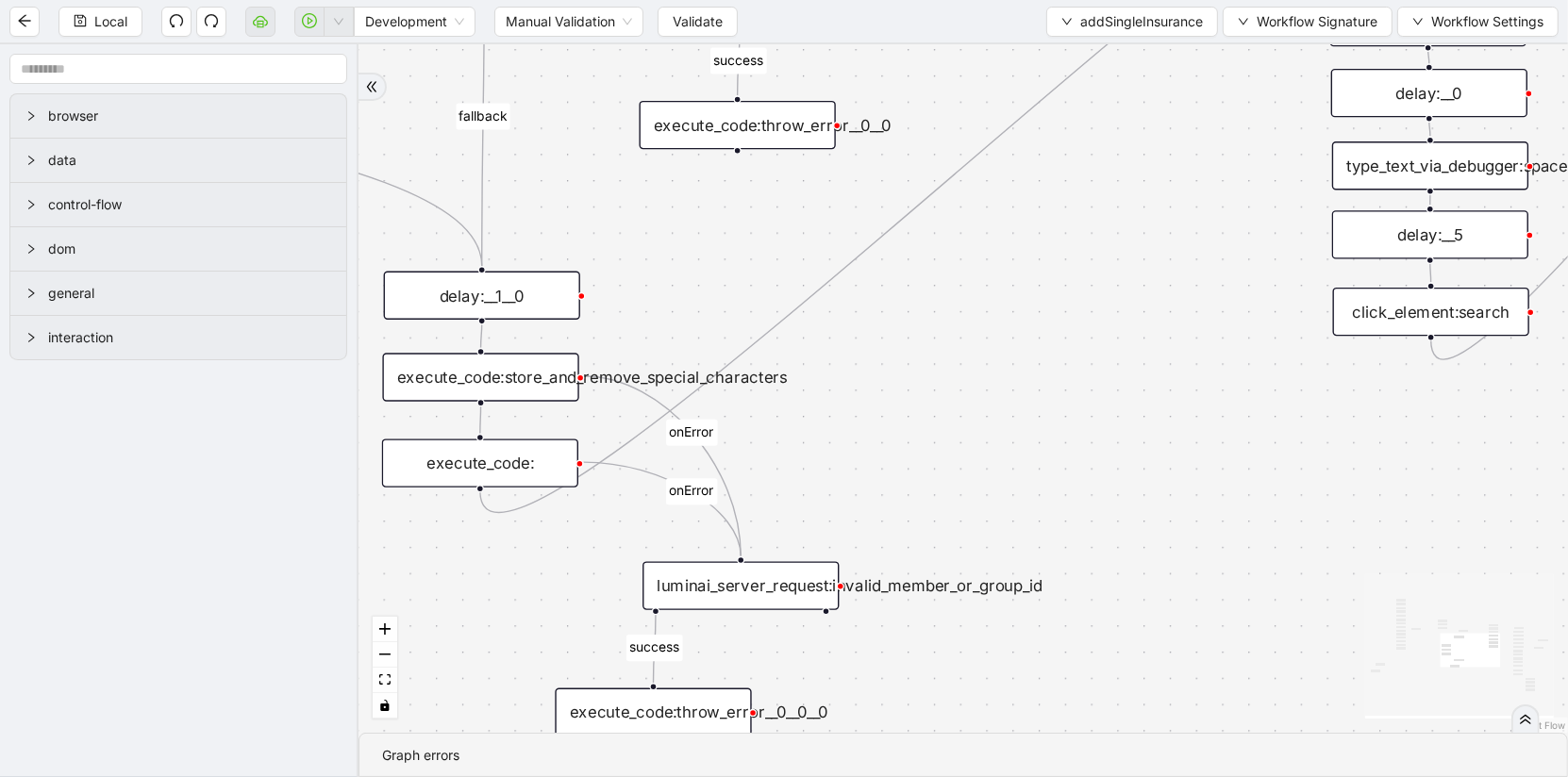
drag, startPoint x: 1019, startPoint y: 562, endPoint x: 933, endPoint y: 375, distance: 205.8
click at [933, 376] on div "is_missing_values has_custom_rules success success success fallback fallback su…" at bounding box center [963, 388] width 1210 height 689
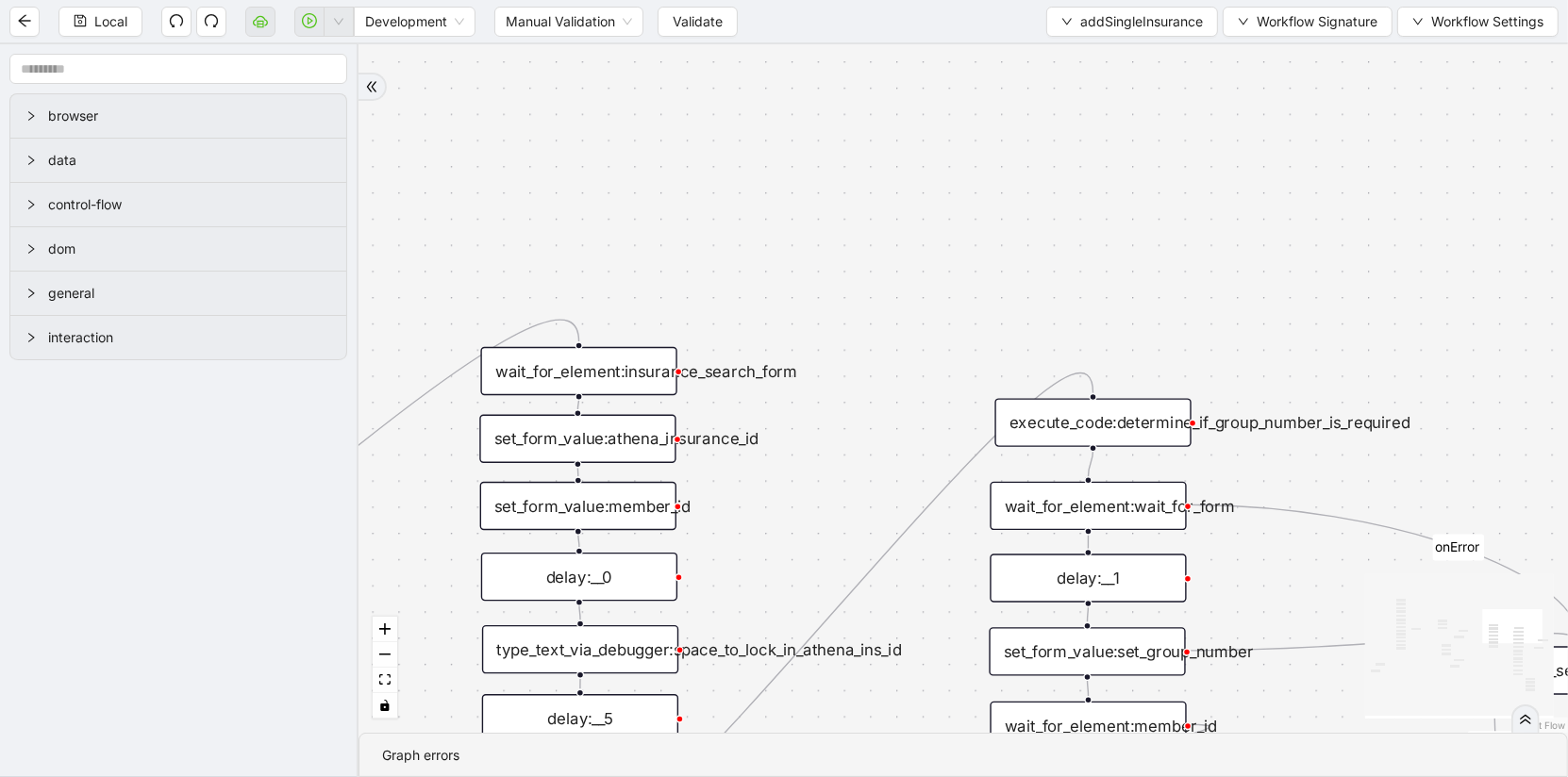
drag, startPoint x: 933, startPoint y: 375, endPoint x: 28, endPoint y: 862, distance: 1027.7
click at [28, 776] on html "Local Development Manual Validation Validate addSingleInsurance Workflow Signat…" at bounding box center [784, 388] width 1568 height 777
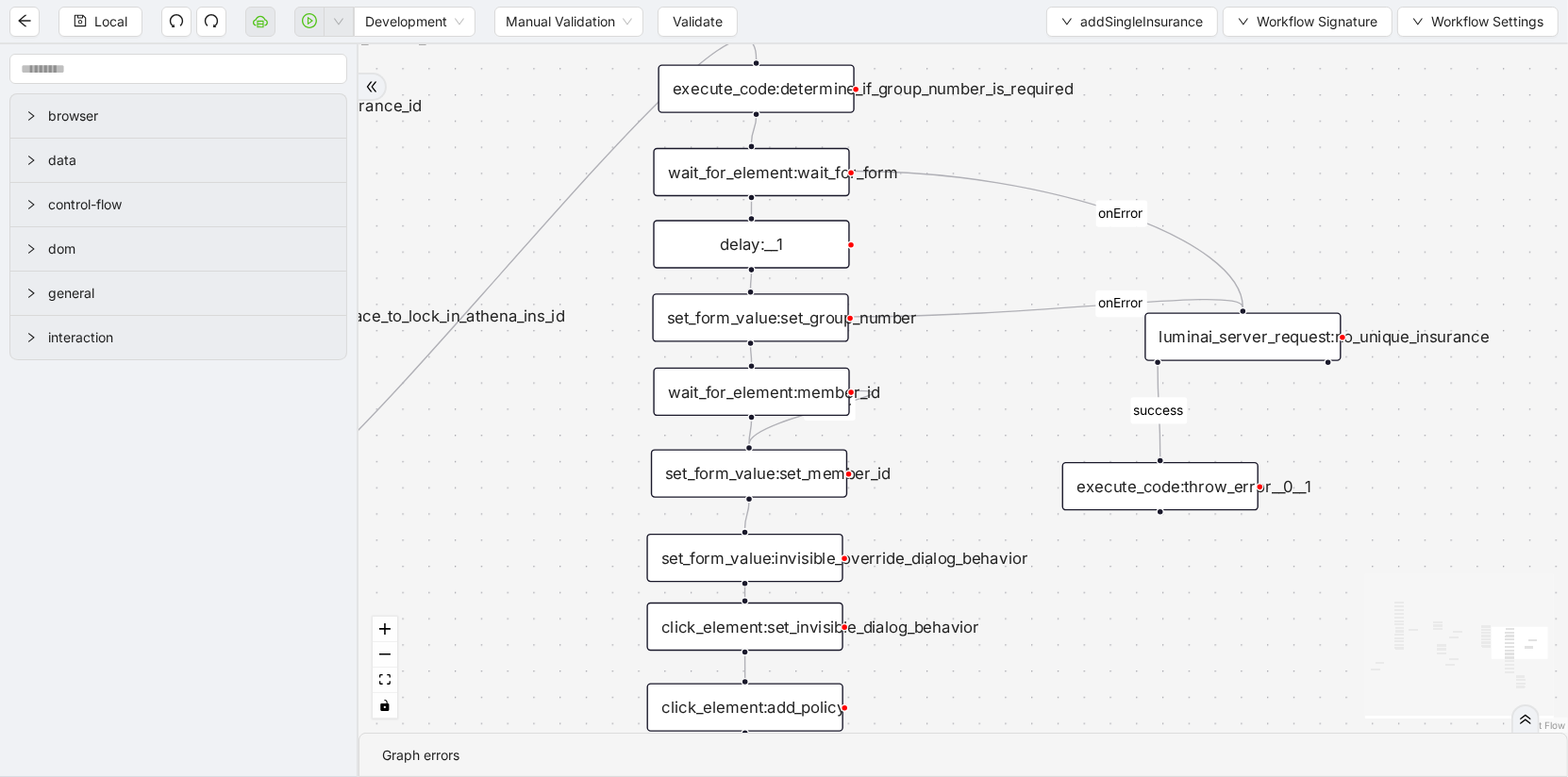
drag, startPoint x: 663, startPoint y: 550, endPoint x: 384, endPoint y: 215, distance: 436.0
click at [384, 215] on div "is_missing_values has_custom_rules success success success fallback fallback su…" at bounding box center [963, 388] width 1210 height 689
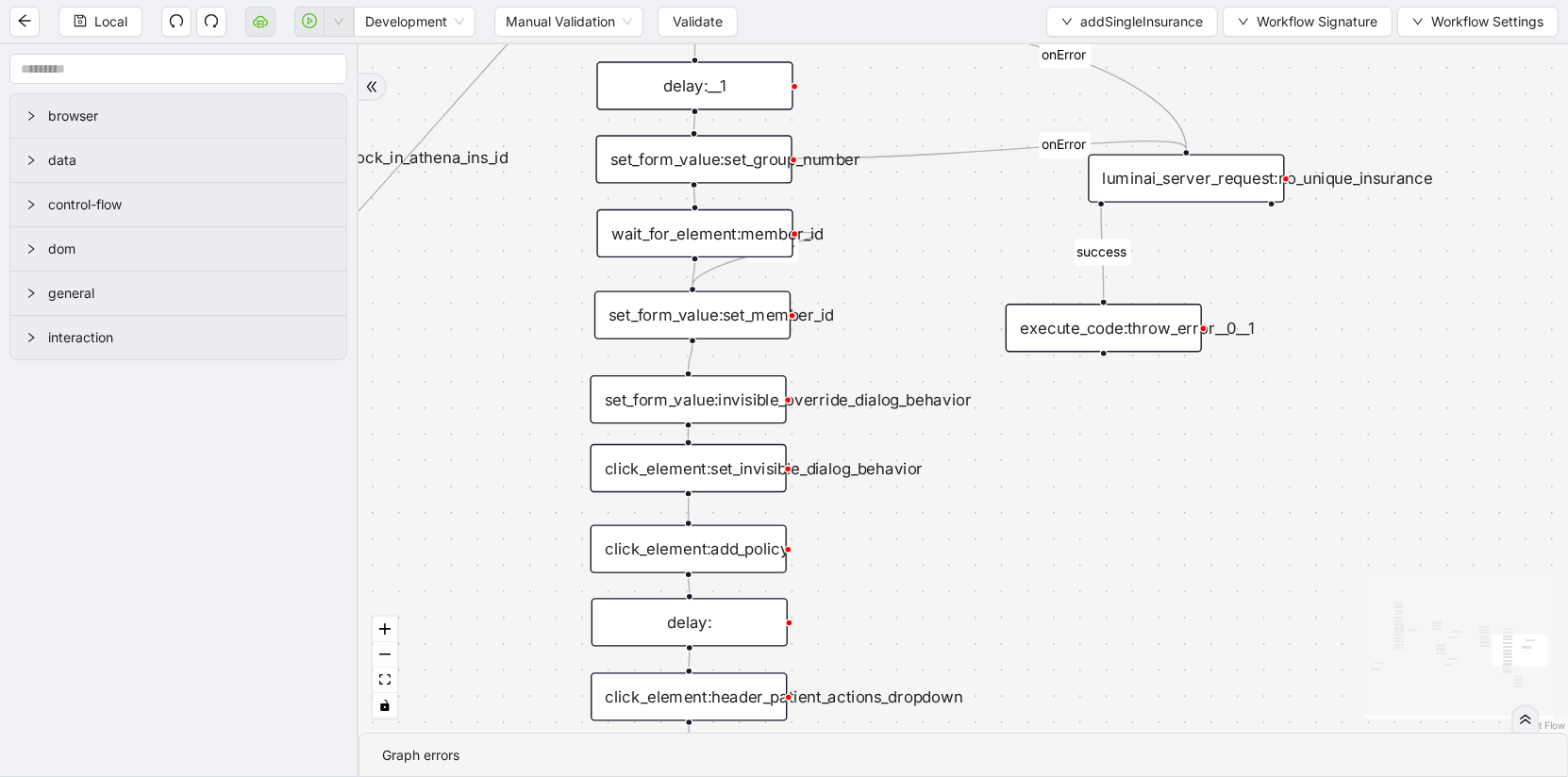
drag, startPoint x: 533, startPoint y: 544, endPoint x: 482, endPoint y: 282, distance: 266.9
click at [482, 284] on div "is_missing_values has_custom_rules success success success fallback fallback su…" at bounding box center [963, 388] width 1210 height 689
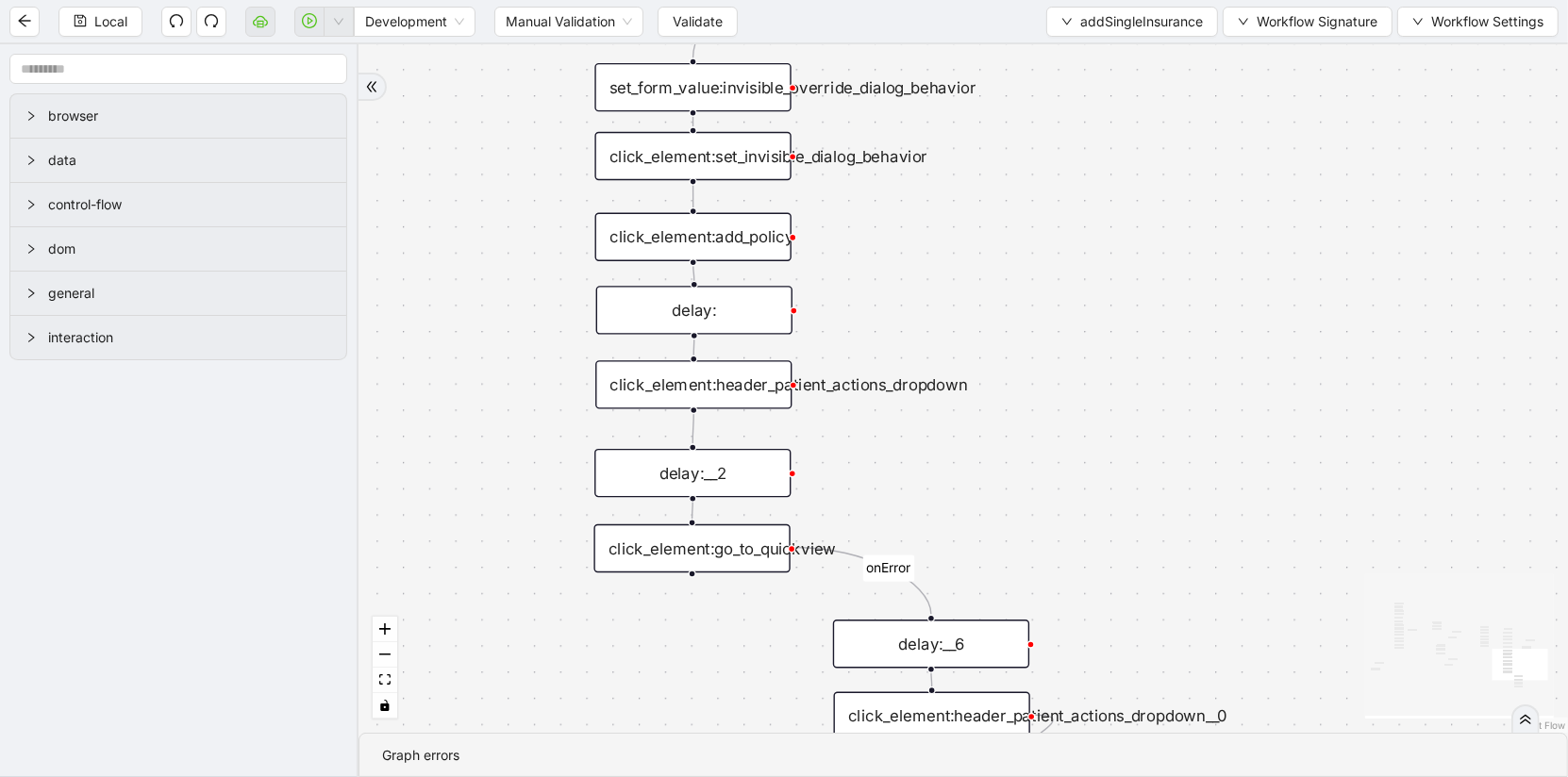
drag, startPoint x: 516, startPoint y: 446, endPoint x: 513, endPoint y: 238, distance: 208.0
click at [513, 237] on div "is_missing_values has_custom_rules success success success fallback fallback su…" at bounding box center [963, 388] width 1210 height 689
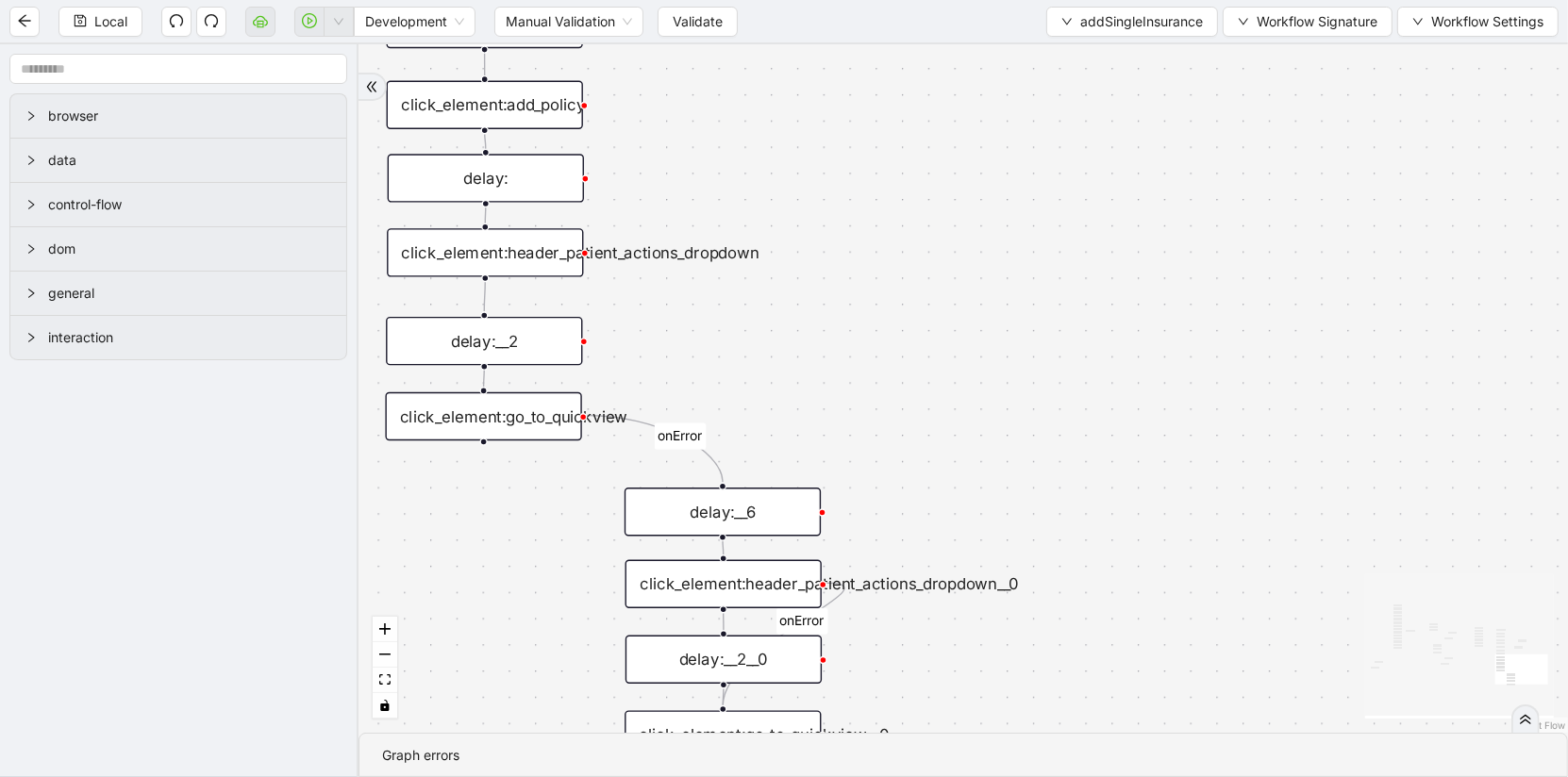
drag, startPoint x: 1067, startPoint y: 459, endPoint x: 620, endPoint y: 862, distance: 601.8
click at [620, 776] on html "Local Development Manual Validation Validate addSingleInsurance Workflow Signat…" at bounding box center [784, 388] width 1568 height 777
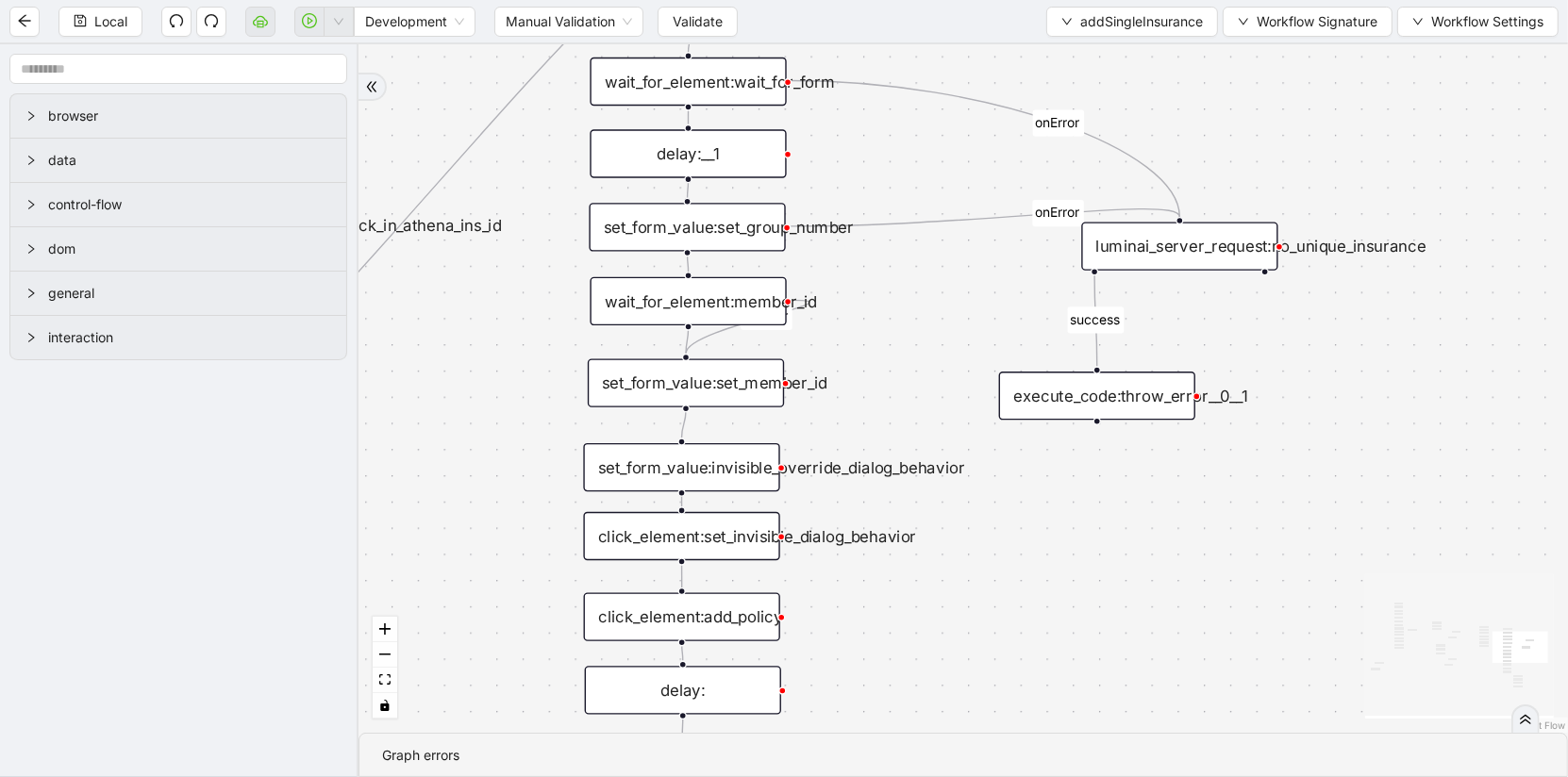
drag, startPoint x: 646, startPoint y: 637, endPoint x: 1584, endPoint y: 757, distance: 945.6
click at [1567, 757] on html "Local Development Manual Validation Validate addSingleInsurance Workflow Signat…" at bounding box center [784, 388] width 1568 height 777
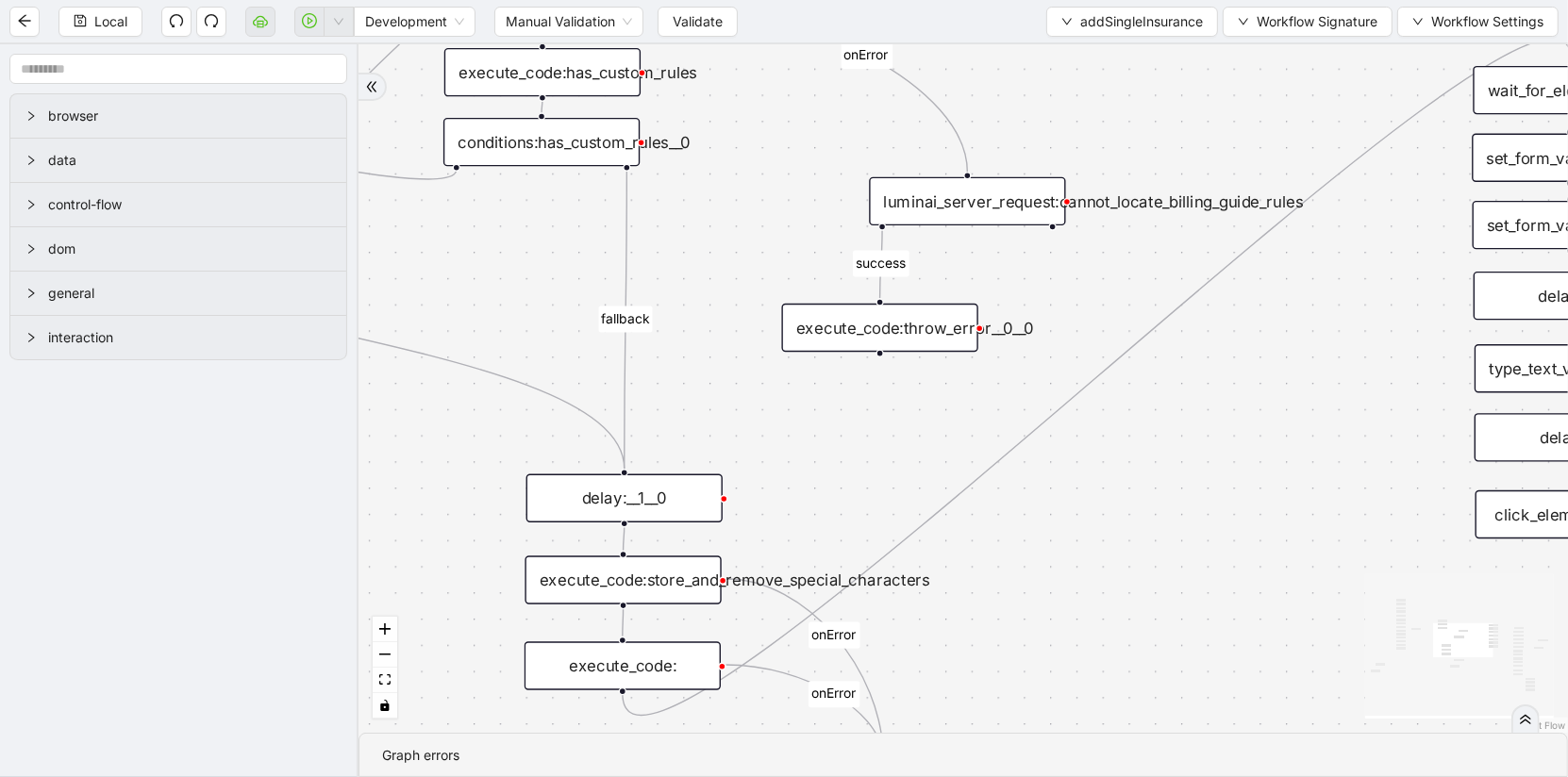
drag, startPoint x: 454, startPoint y: 570, endPoint x: 1349, endPoint y: 566, distance: 895.0
click at [1349, 570] on div "is_missing_values has_custom_rules success success success fallback fallback su…" at bounding box center [963, 388] width 1210 height 689
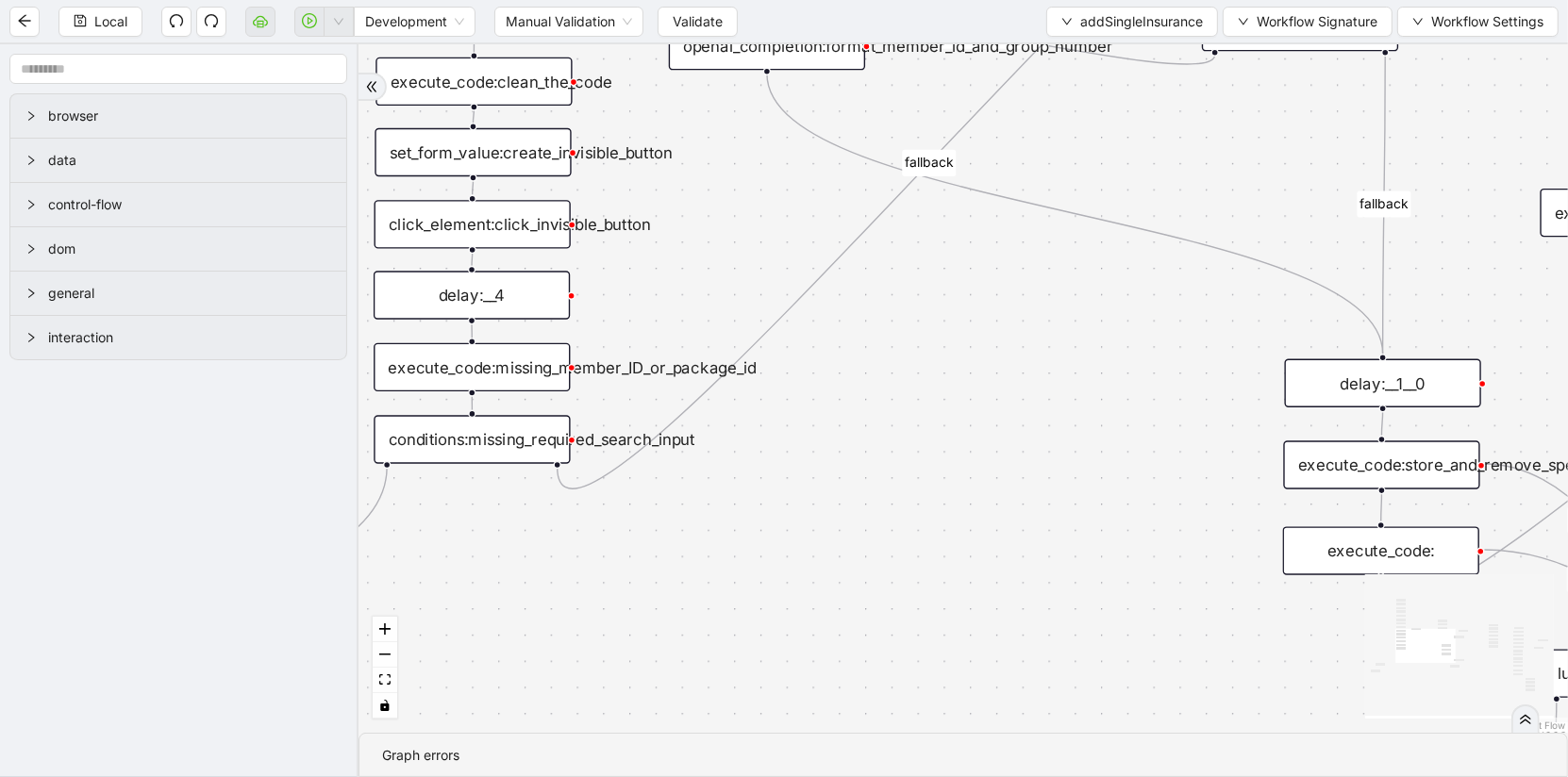
drag, startPoint x: 817, startPoint y: 468, endPoint x: 1577, endPoint y: 354, distance: 768.5
click at [1567, 354] on html "Local Development Manual Validation Validate addSingleInsurance Workflow Signat…" at bounding box center [784, 388] width 1568 height 777
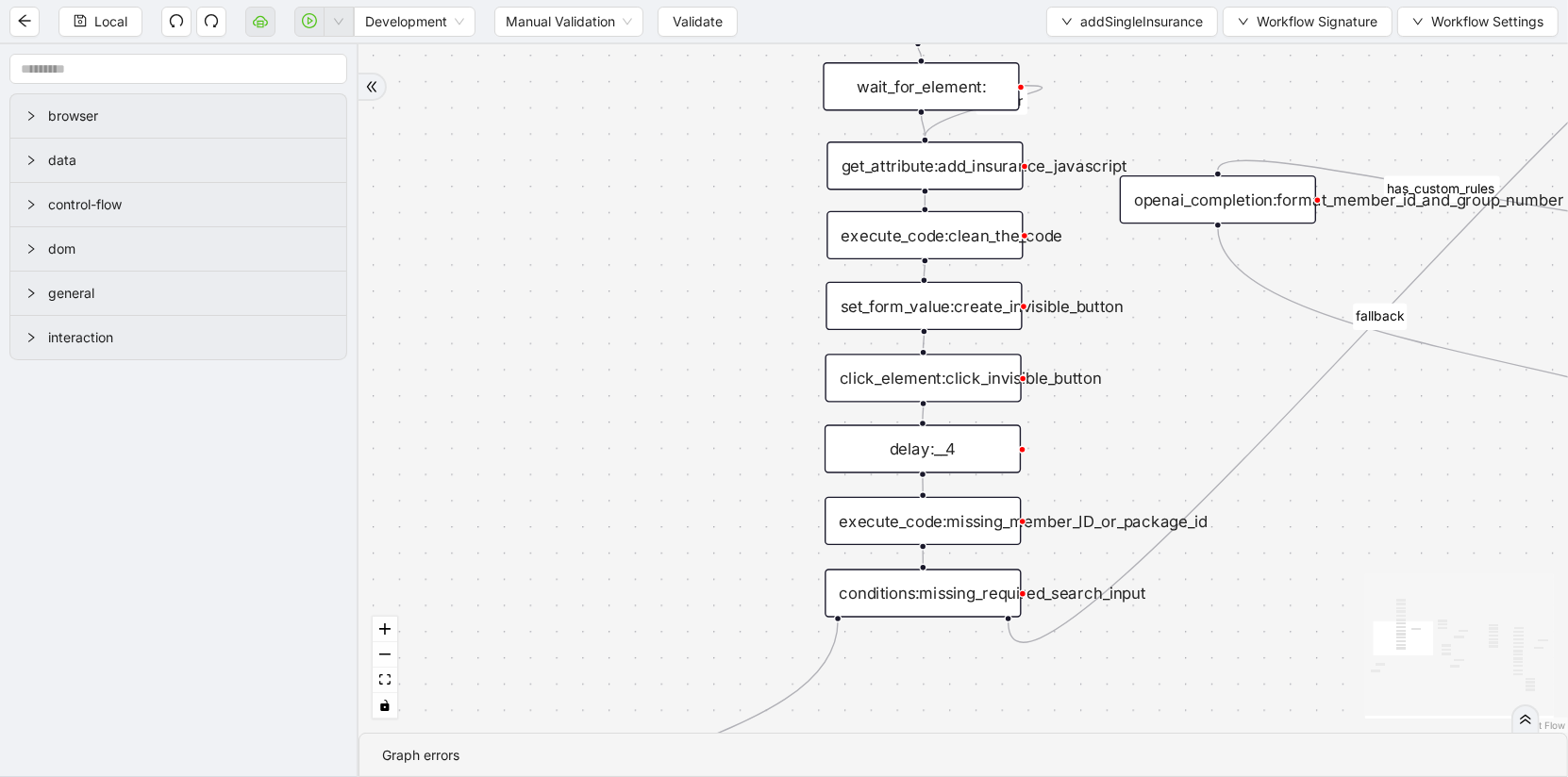
drag, startPoint x: 994, startPoint y: 430, endPoint x: 1439, endPoint y: 583, distance: 470.6
click at [1439, 584] on div "is_missing_values has_custom_rules success success success fallback fallback su…" at bounding box center [963, 388] width 1210 height 689
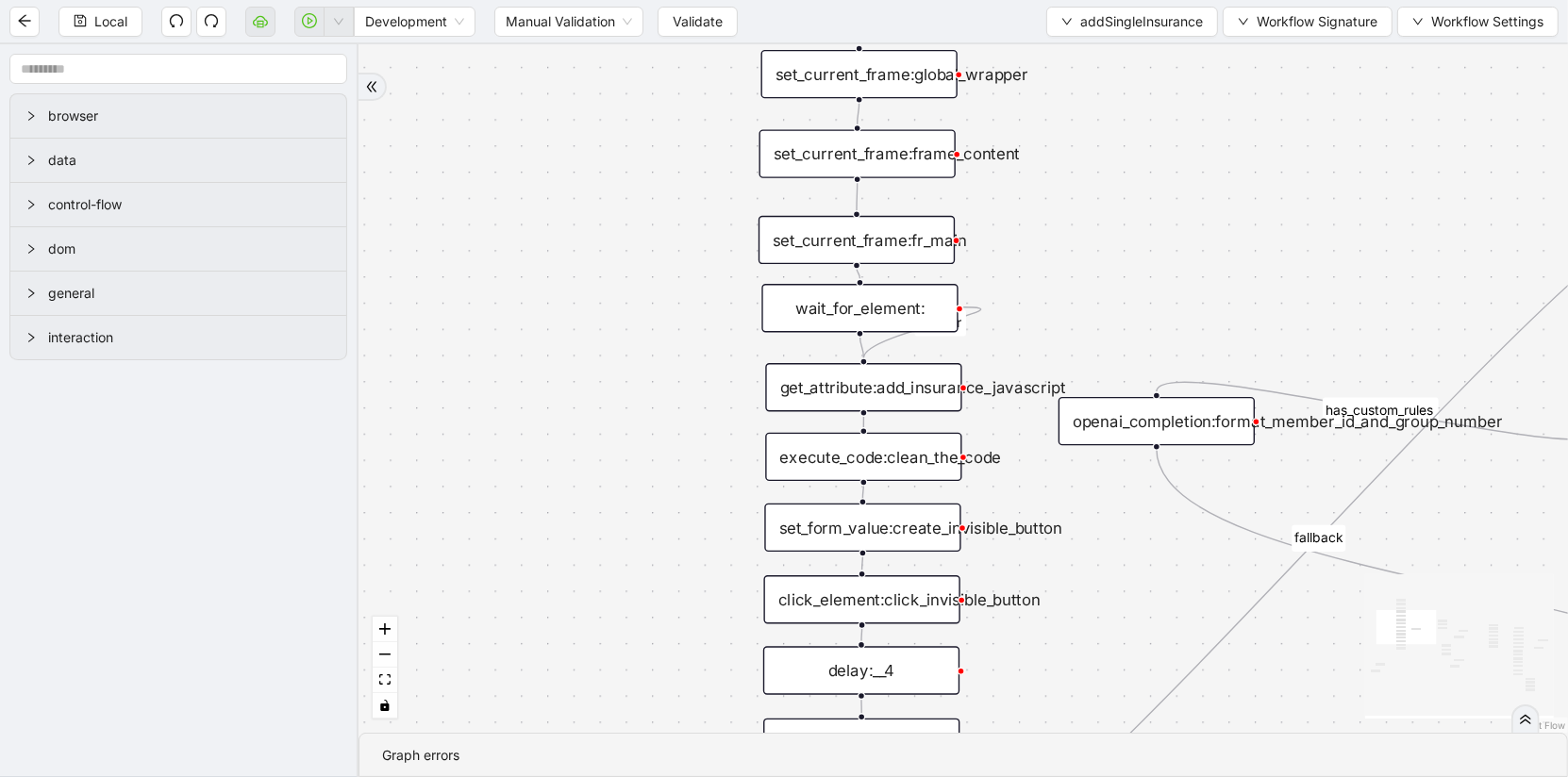
drag, startPoint x: 657, startPoint y: 381, endPoint x: 571, endPoint y: 628, distance: 261.5
click at [571, 628] on div "is_missing_values has_custom_rules success success success fallback fallback su…" at bounding box center [963, 388] width 1210 height 689
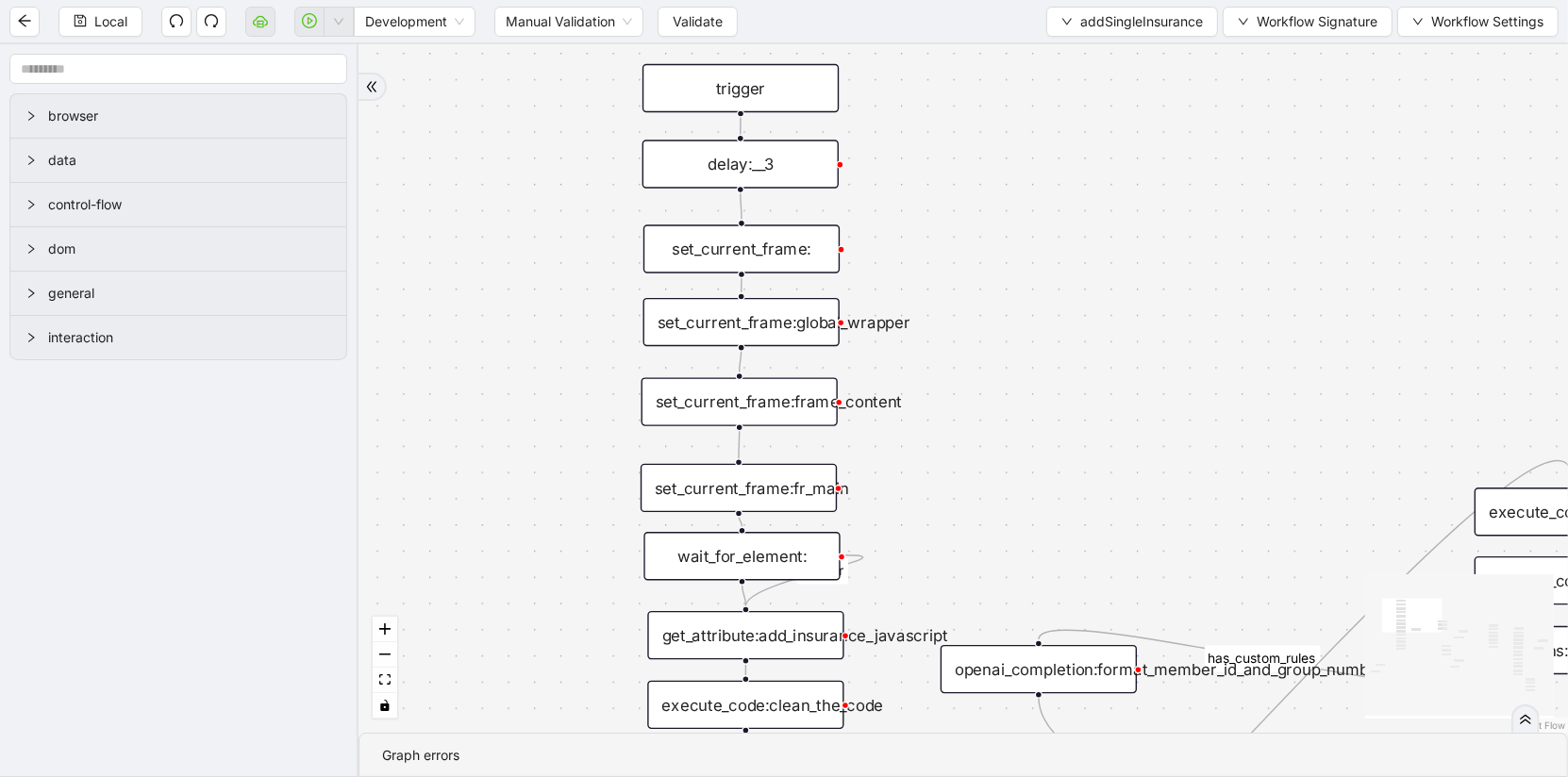
drag, startPoint x: 610, startPoint y: 481, endPoint x: 517, endPoint y: 703, distance: 240.7
click at [517, 703] on div "is_missing_values has_custom_rules success success success fallback fallback su…" at bounding box center [963, 388] width 1210 height 689
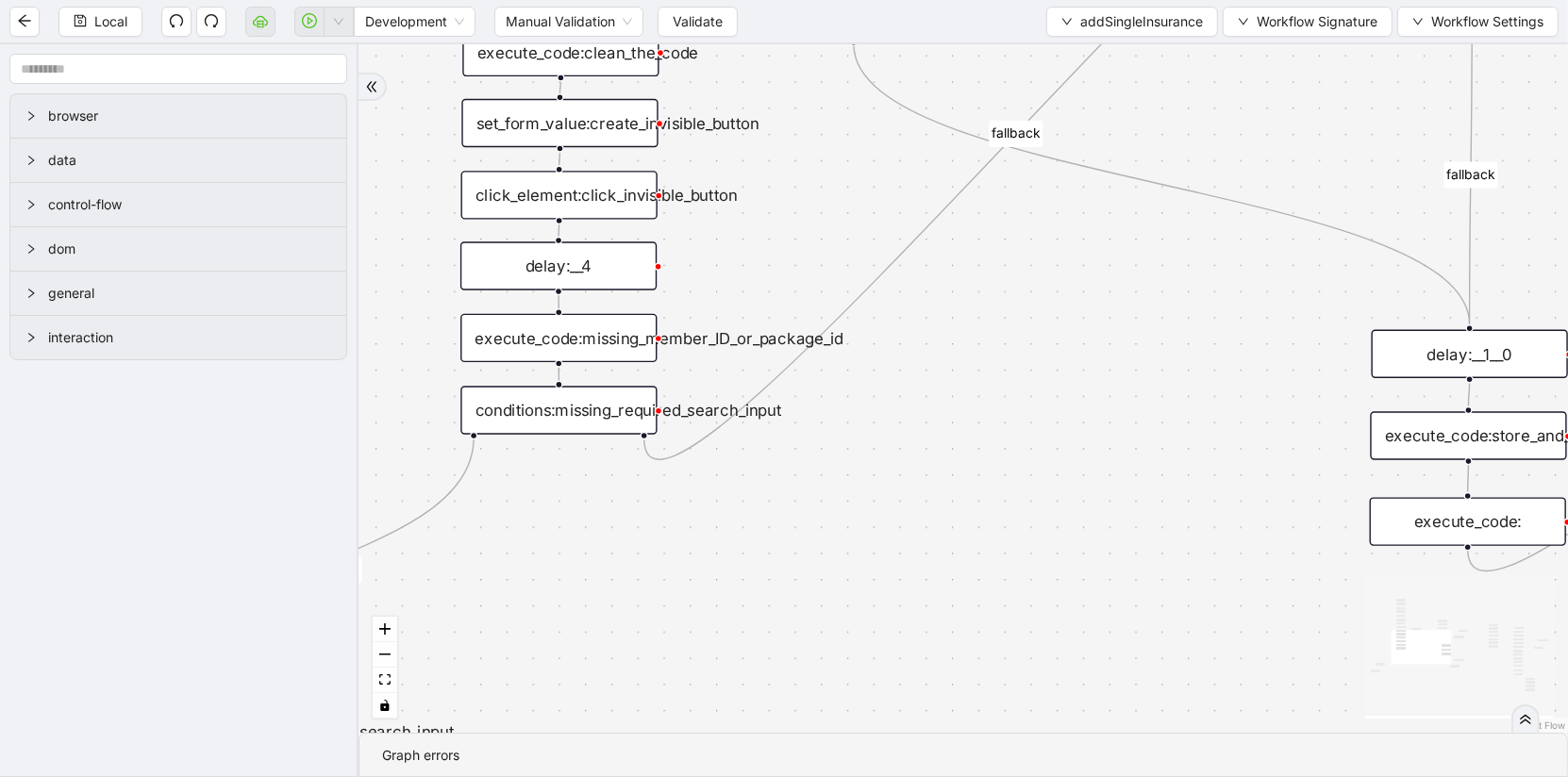
drag, startPoint x: 587, startPoint y: 558, endPoint x: 405, endPoint y: -107, distance: 689.5
click at [405, 0] on html "Local Development Manual Validation Validate addSingleInsurance Workflow Signat…" at bounding box center [784, 388] width 1568 height 777
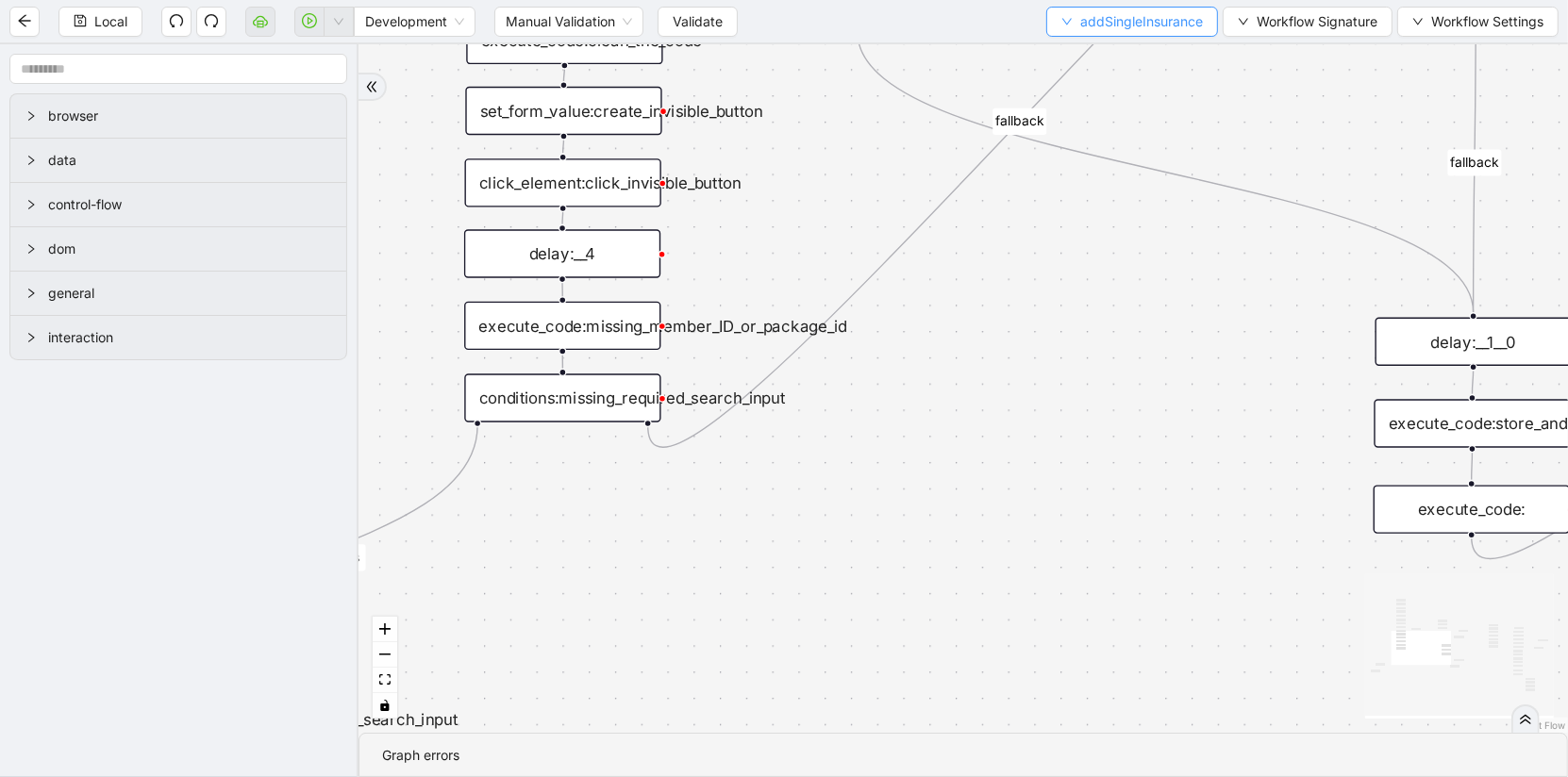
click at [1122, 27] on span "addSingleInsurance" at bounding box center [1141, 22] width 123 height 21
click at [1093, 52] on span "Select" at bounding box center [1130, 57] width 142 height 21
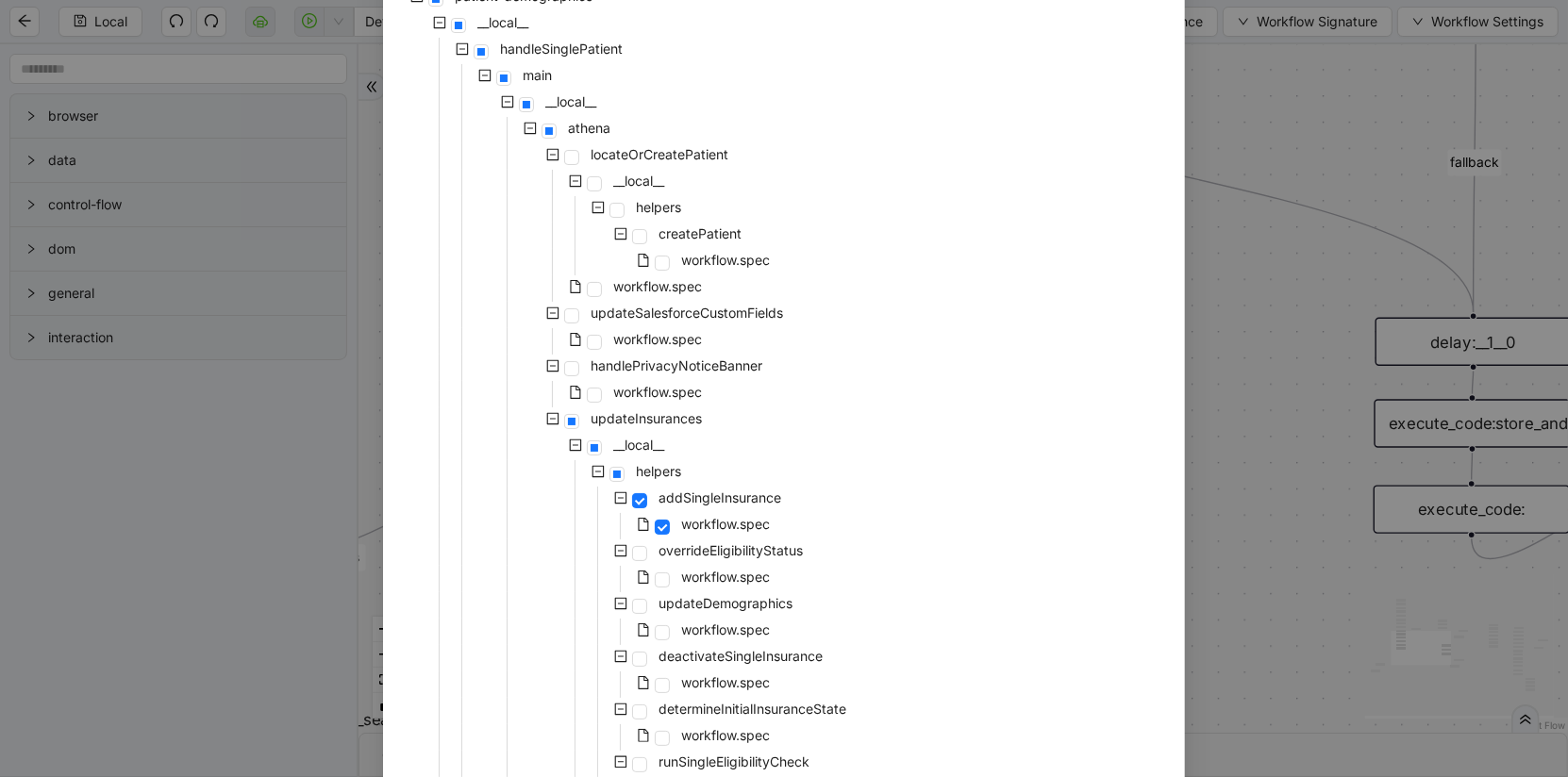
scroll to position [164, 0]
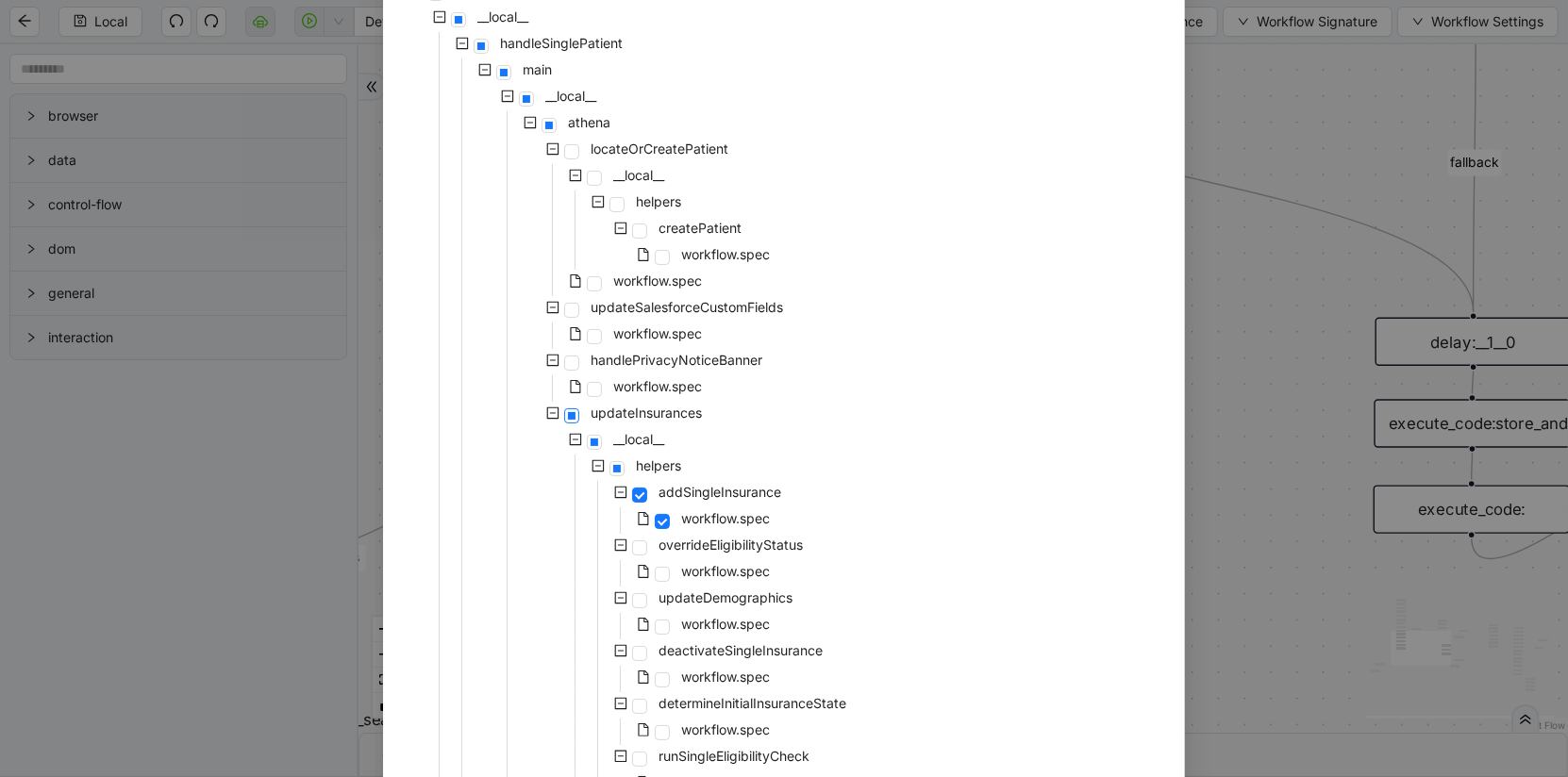
click at [573, 413] on span at bounding box center [572, 416] width 15 height 15
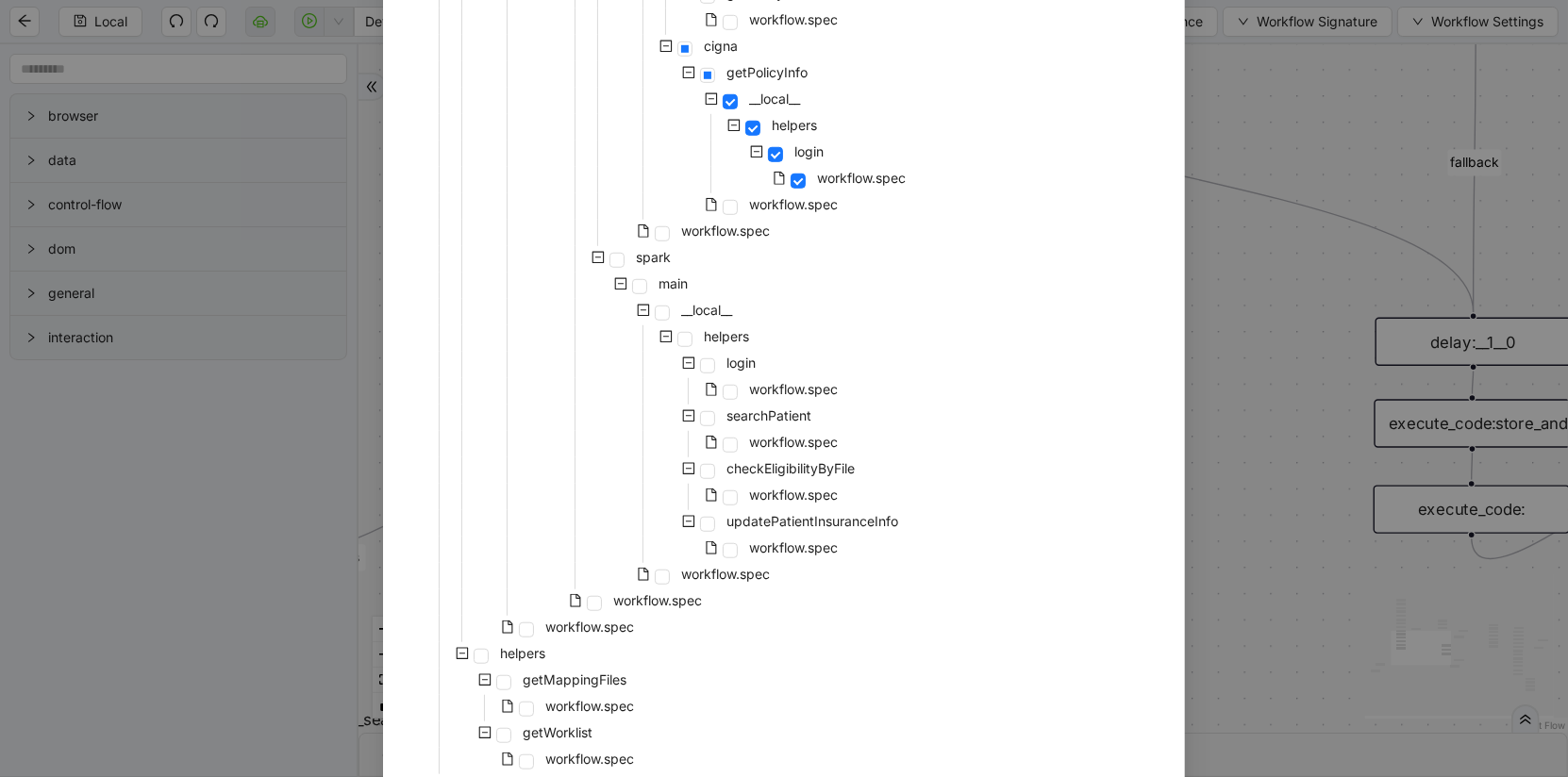
scroll to position [1353, 0]
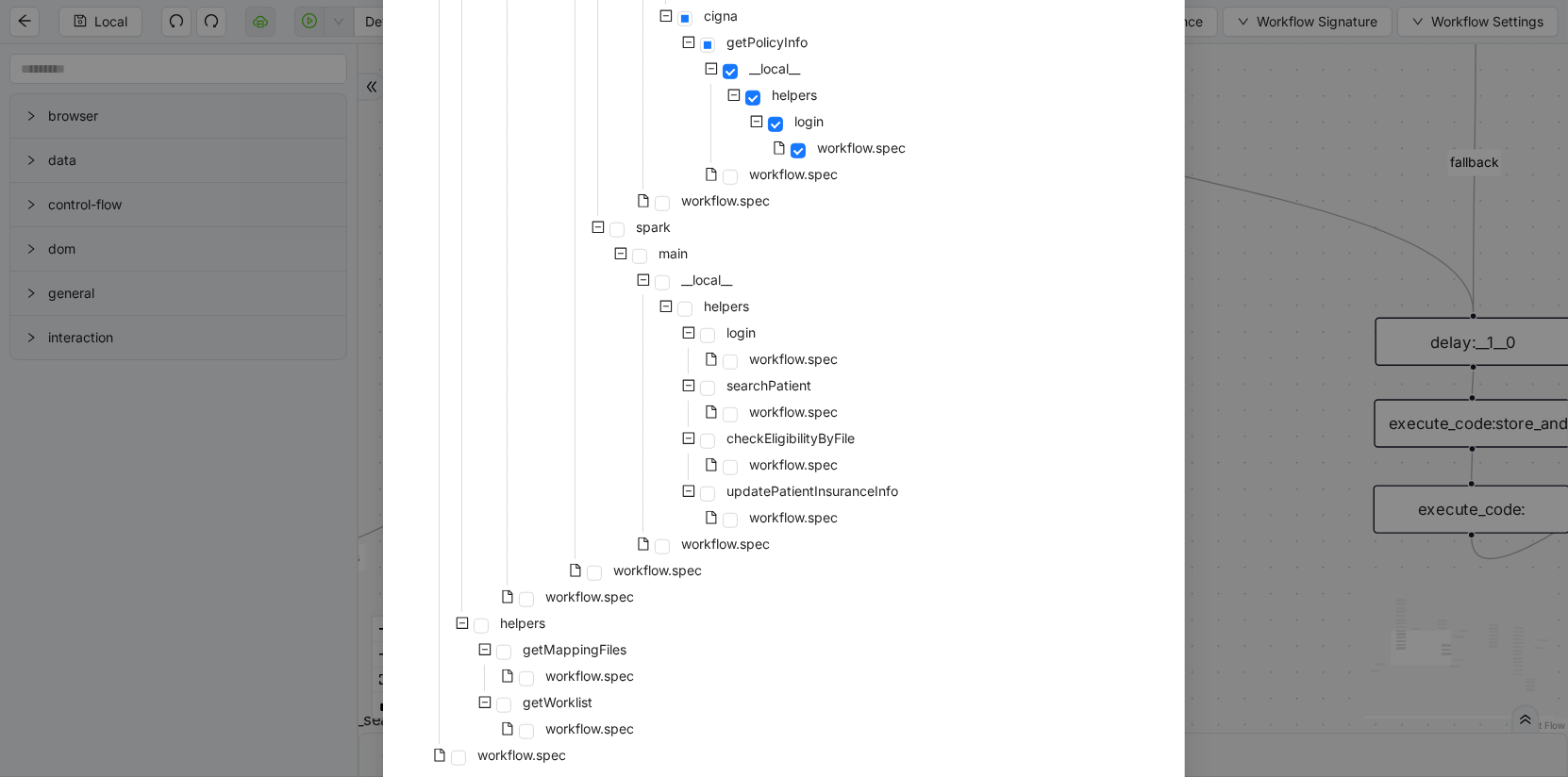
click at [511, 590] on icon "file" at bounding box center [508, 597] width 13 height 13
click at [512, 598] on icon "file" at bounding box center [508, 597] width 11 height 13
click at [519, 603] on span at bounding box center [526, 600] width 15 height 15
click at [590, 566] on span at bounding box center [594, 574] width 15 height 15
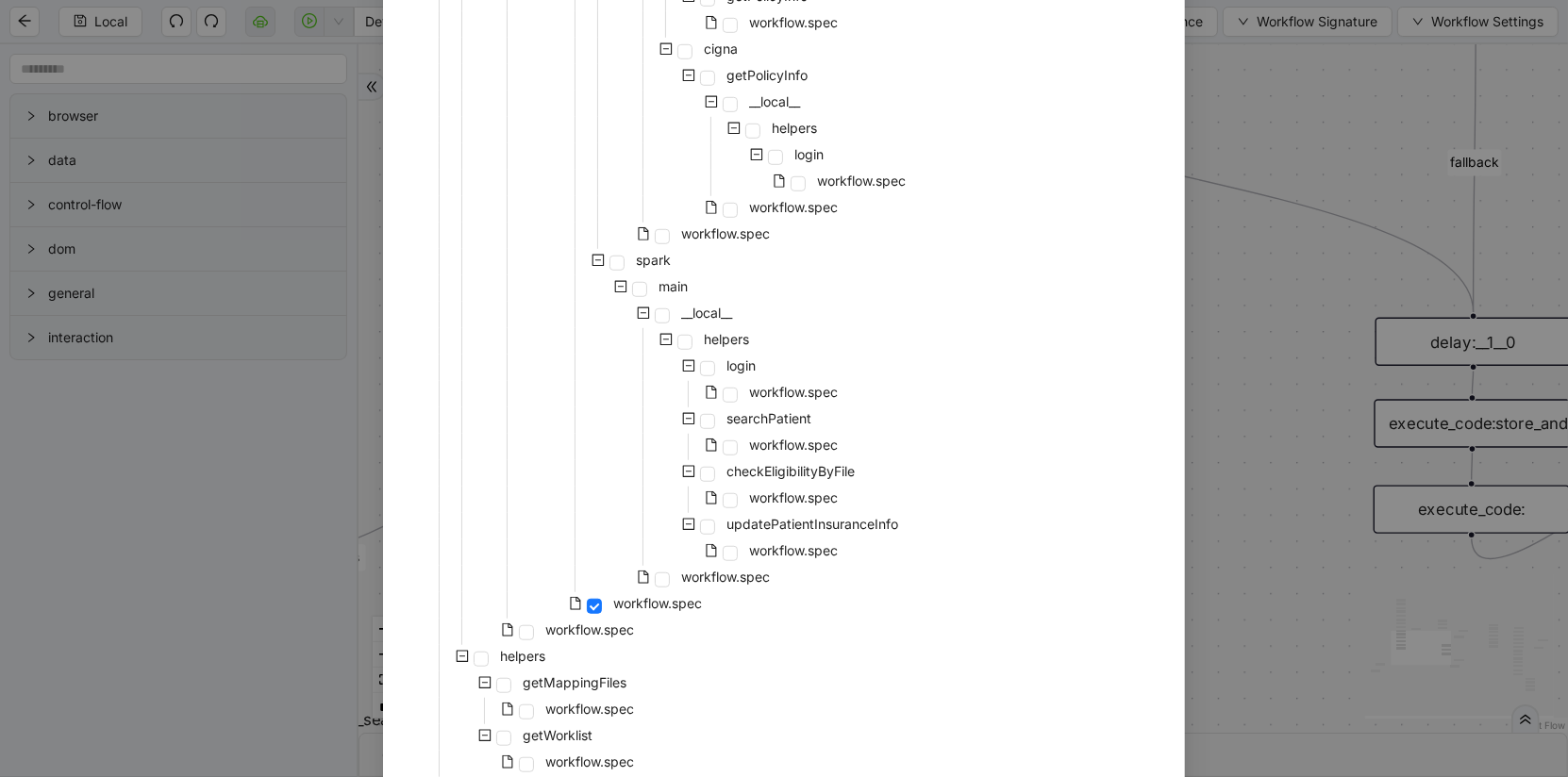
scroll to position [1428, 0]
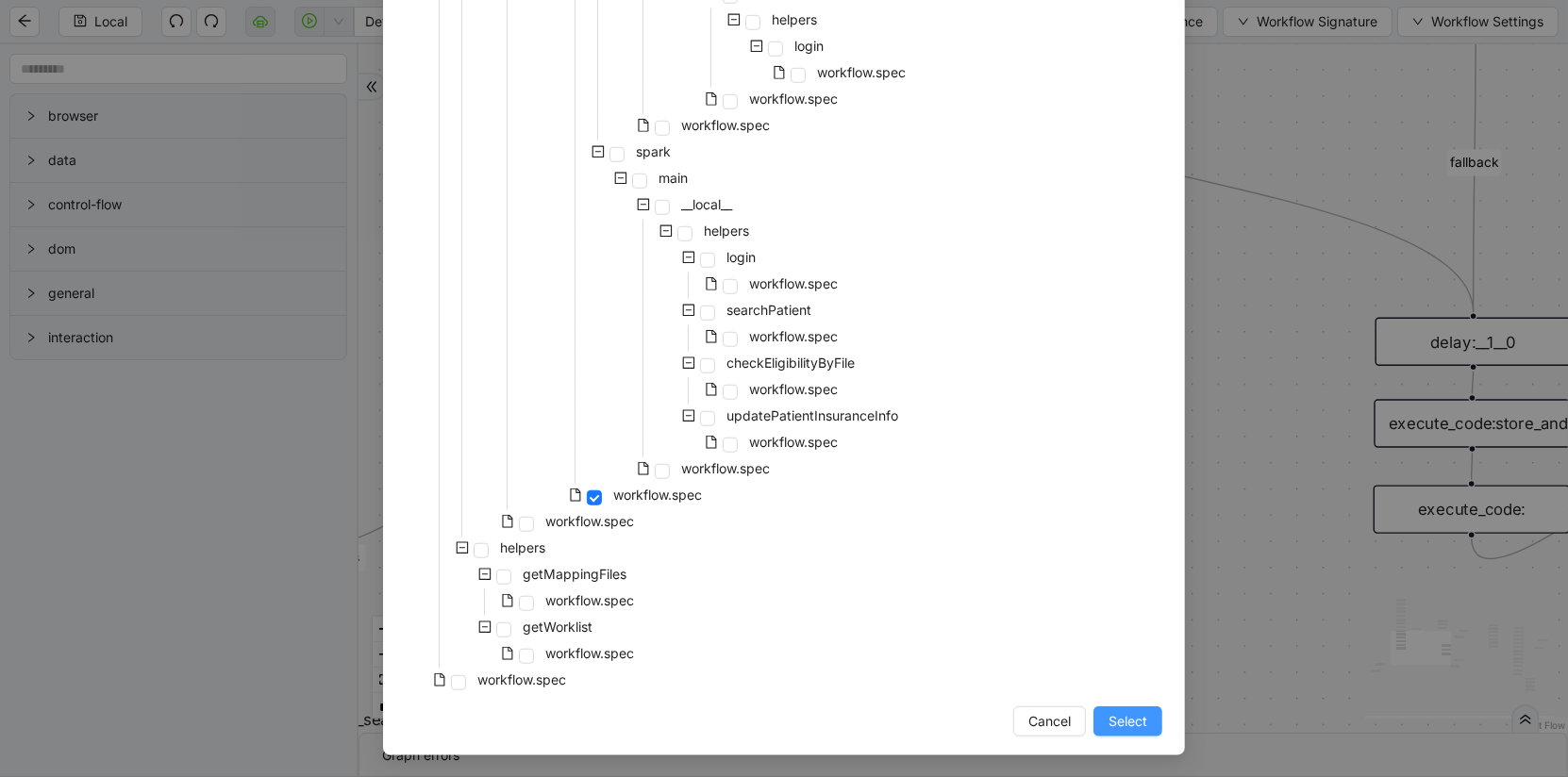
click at [1129, 724] on span "Select" at bounding box center [1128, 721] width 38 height 21
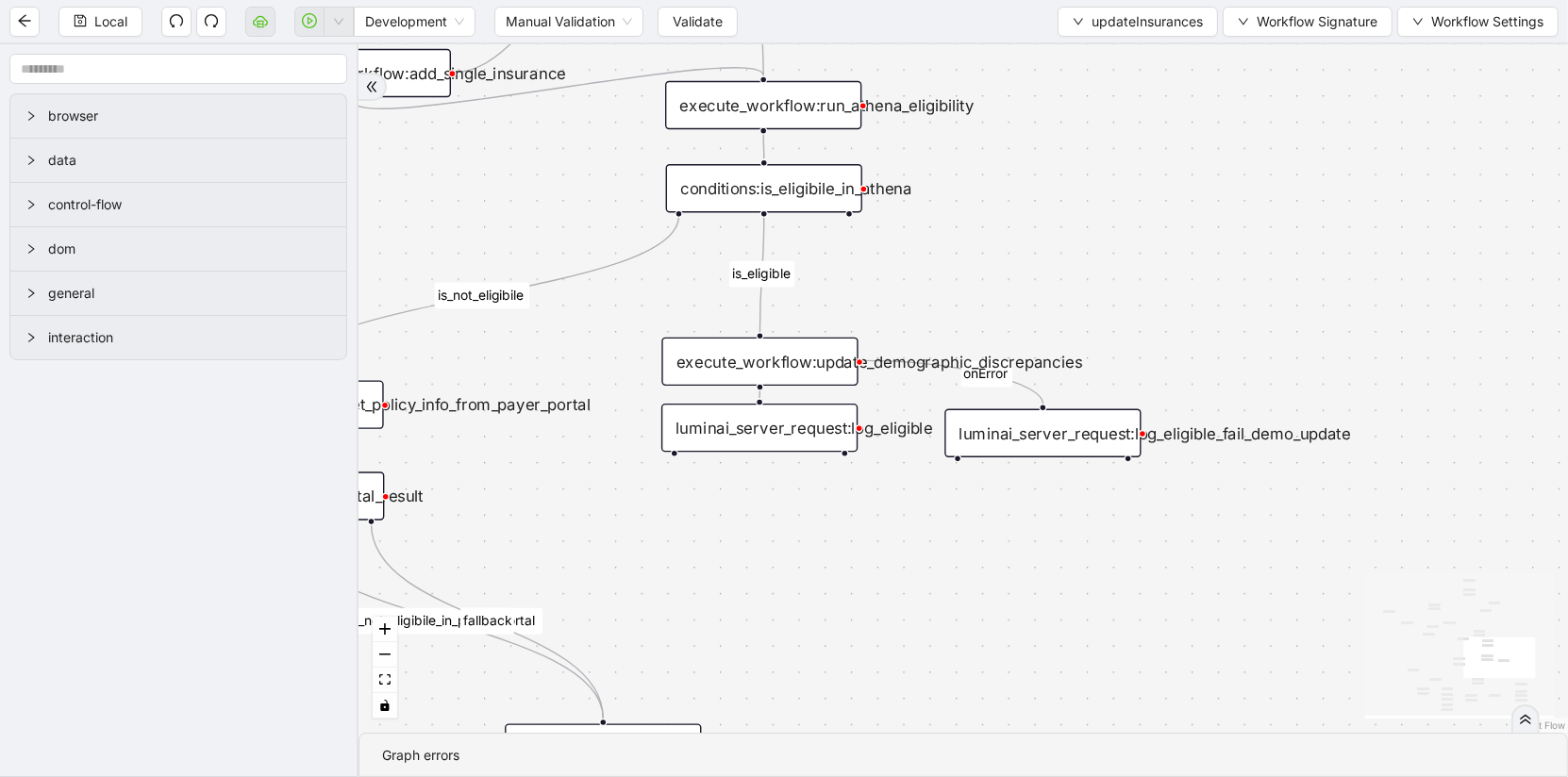
click at [1124, 720] on div "already_eligible outdated_existing_plan has_no_insurance is_eligible existing_p…" at bounding box center [963, 388] width 1210 height 689
drag, startPoint x: 1046, startPoint y: 645, endPoint x: 1186, endPoint y: 752, distance: 176.2
click at [1187, 754] on section "already_eligible outdated_existing_plan has_no_insurance is_eligible existing_p…" at bounding box center [963, 410] width 1210 height 733
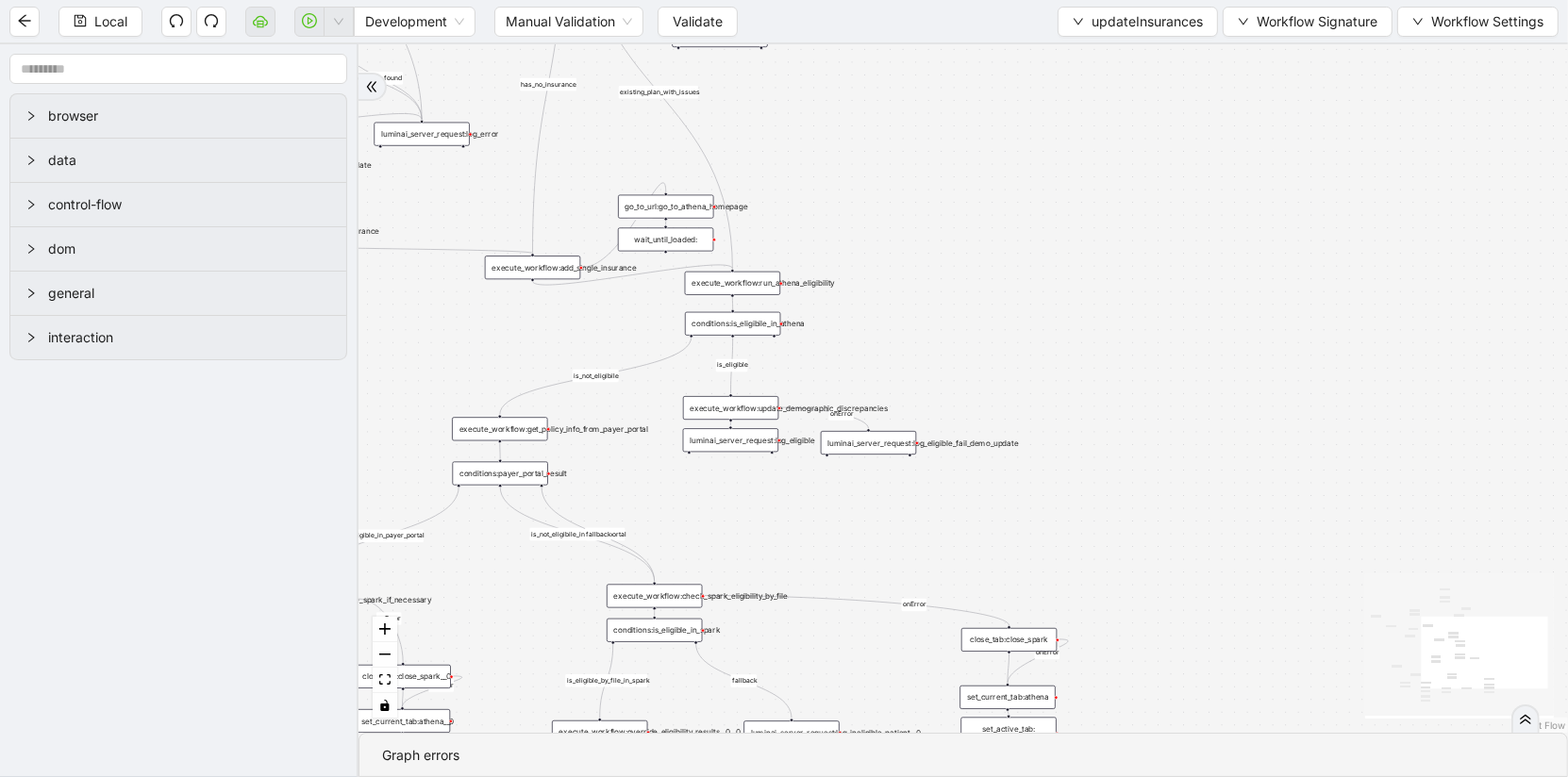
drag, startPoint x: 716, startPoint y: 359, endPoint x: 640, endPoint y: 354, distance: 76.2
click at [640, 354] on div "already_eligible outdated_existing_plan has_no_insurance is_eligible existing_p…" at bounding box center [963, 388] width 1210 height 689
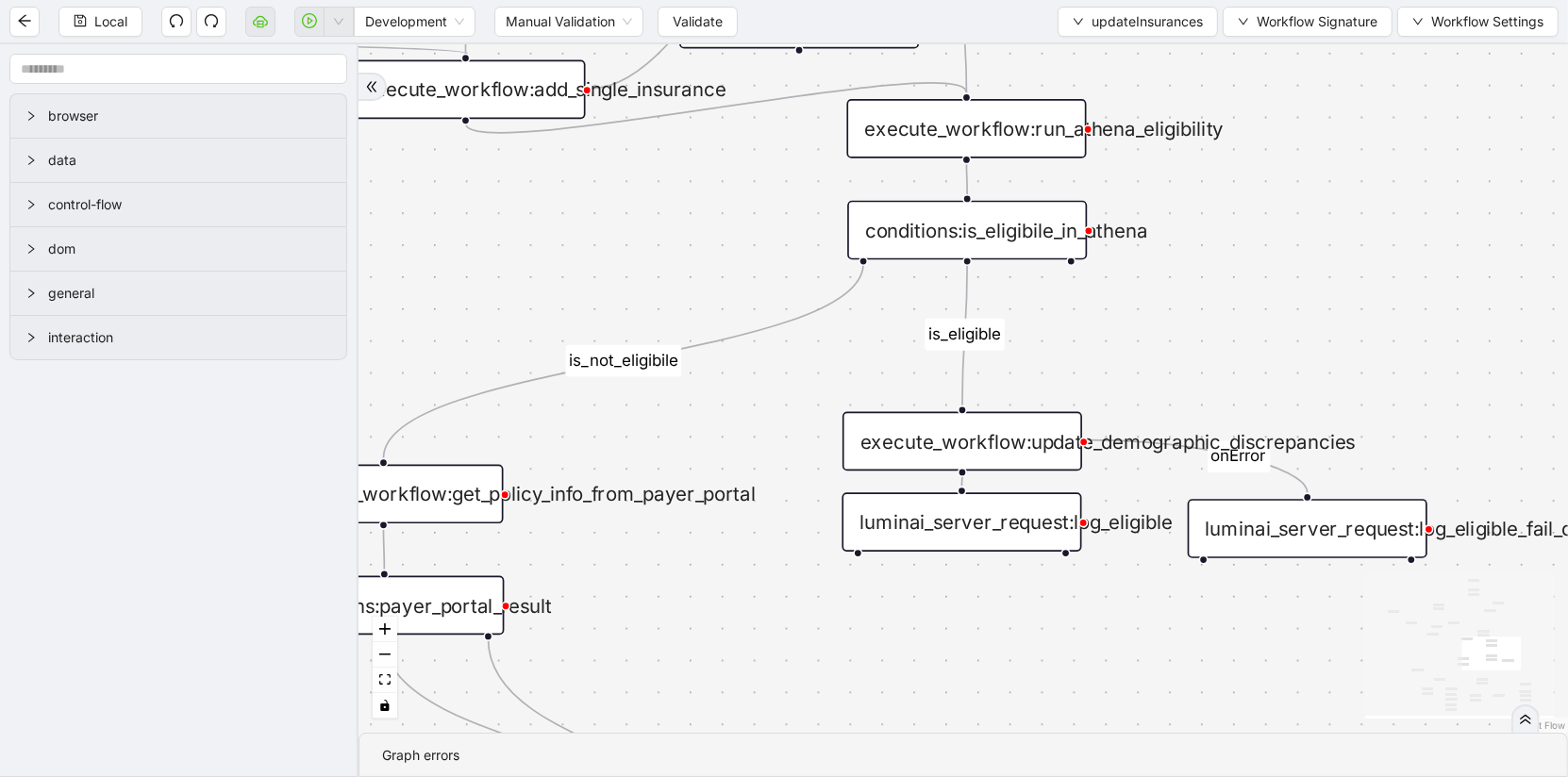
drag, startPoint x: 778, startPoint y: 386, endPoint x: 1027, endPoint y: 325, distance: 256.4
click at [1027, 325] on div "already_eligible outdated_existing_plan has_no_insurance is_eligible existing_p…" at bounding box center [963, 388] width 1210 height 689
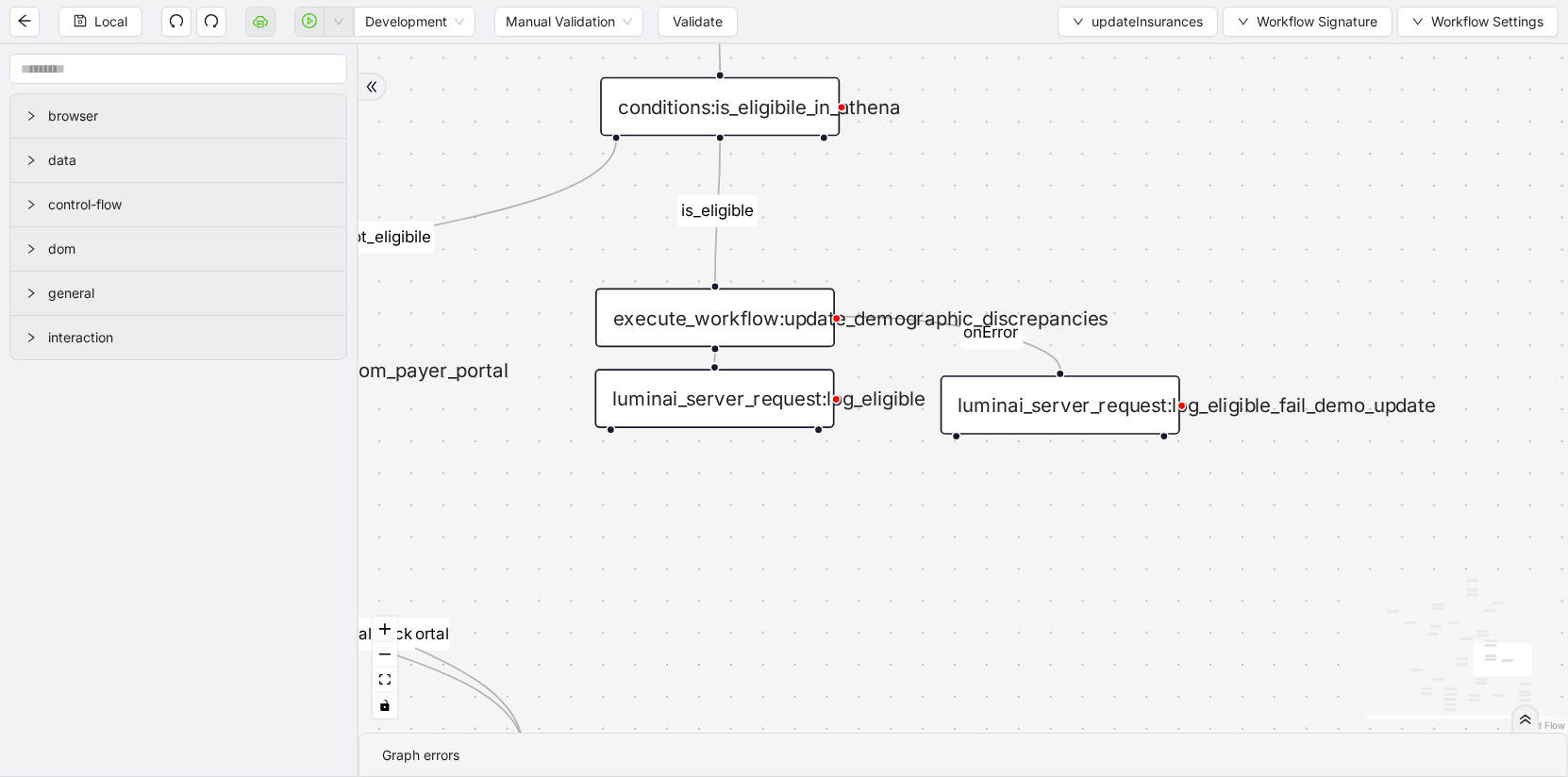
drag, startPoint x: 713, startPoint y: 446, endPoint x: 911, endPoint y: 735, distance: 350.3
click at [900, 723] on div "already_eligible outdated_existing_plan has_no_insurance is_eligible existing_p…" at bounding box center [963, 388] width 1210 height 689
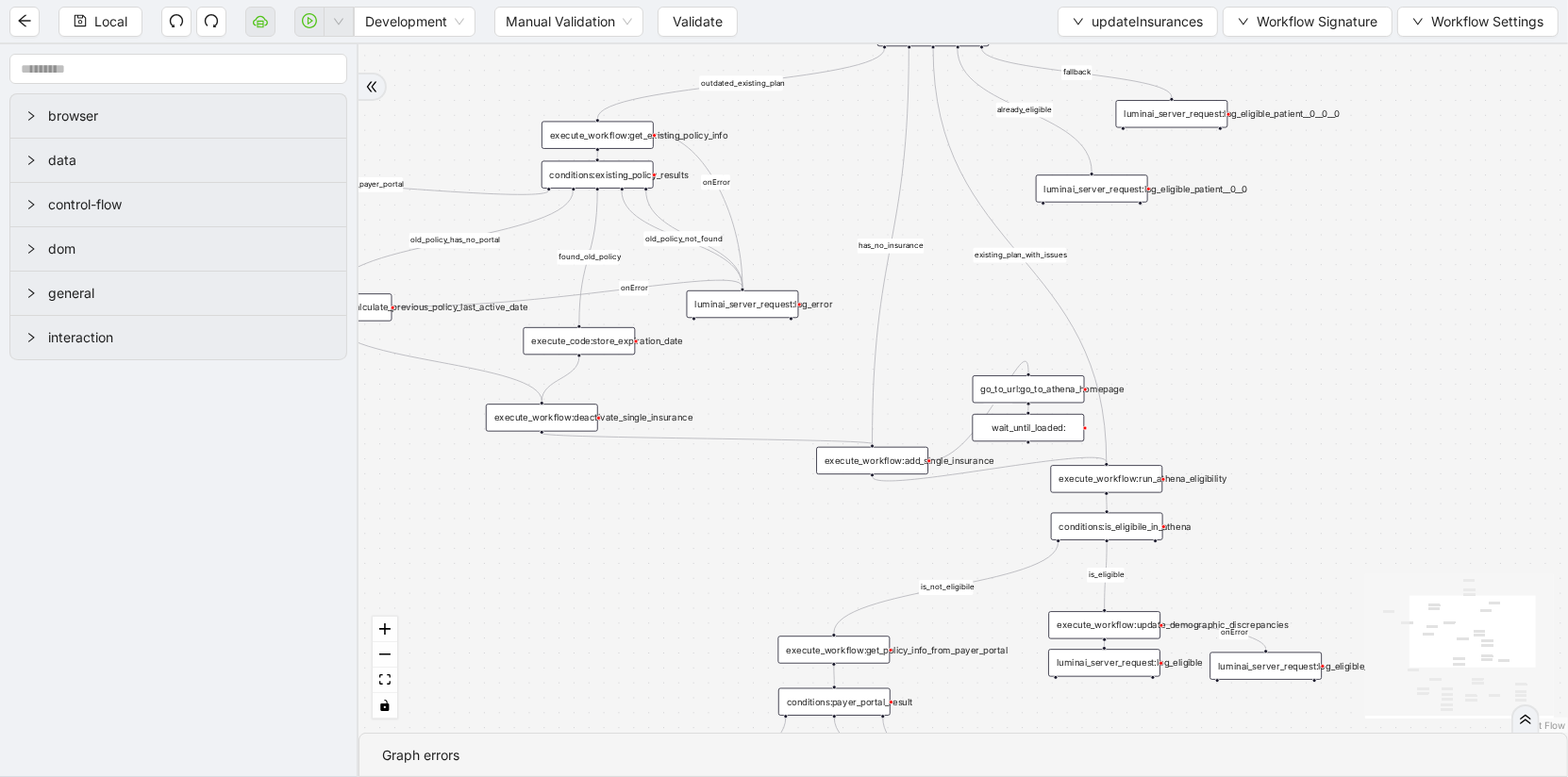
drag, startPoint x: 717, startPoint y: 538, endPoint x: 909, endPoint y: 539, distance: 192.0
click at [909, 539] on div "already_eligible outdated_existing_plan has_no_insurance is_eligible existing_p…" at bounding box center [963, 388] width 1210 height 689
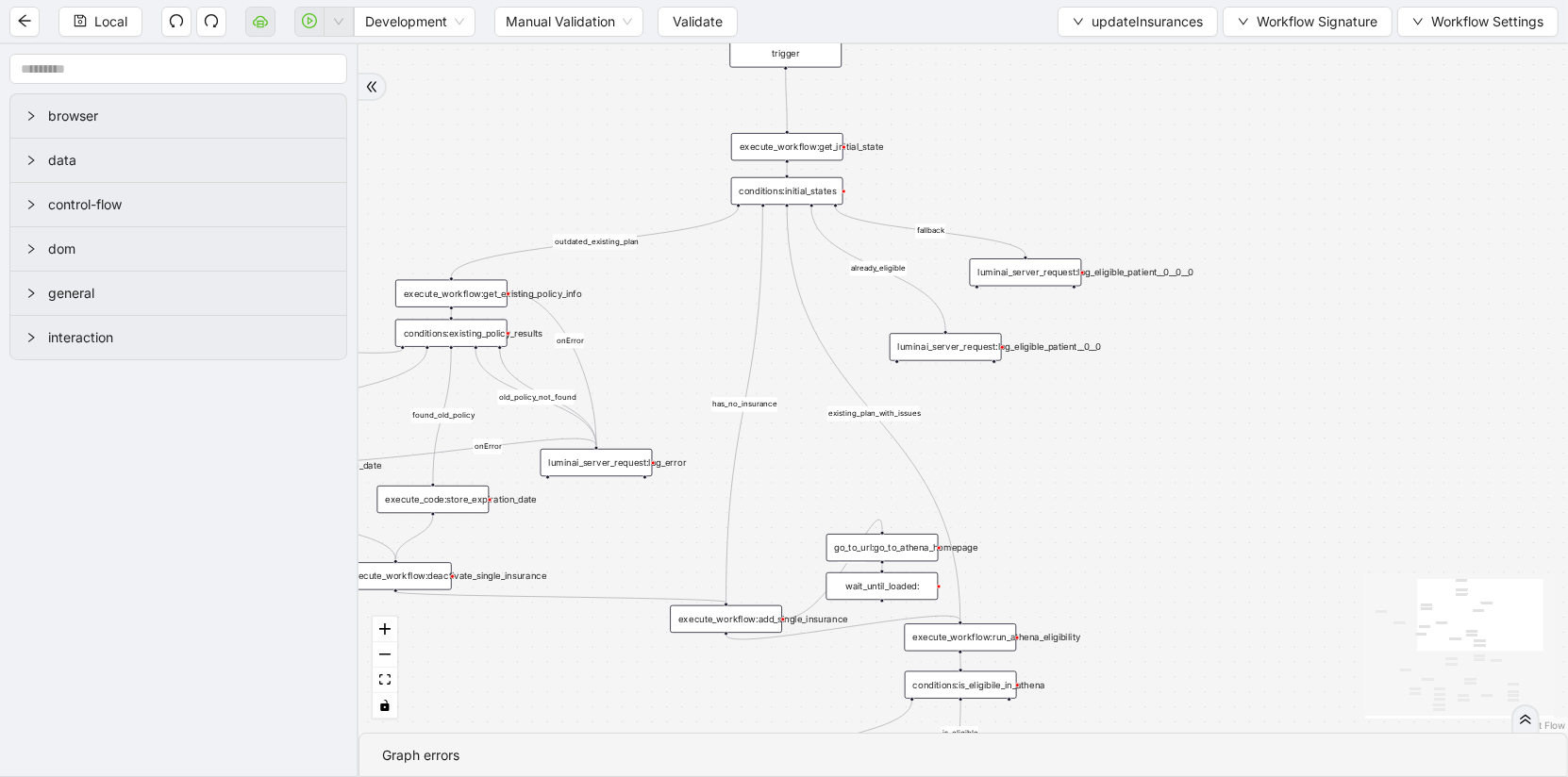
drag, startPoint x: 909, startPoint y: 539, endPoint x: 747, endPoint y: 712, distance: 237.0
click at [748, 708] on div "already_eligible outdated_existing_plan has_no_insurance is_eligible existing_p…" at bounding box center [963, 388] width 1210 height 689
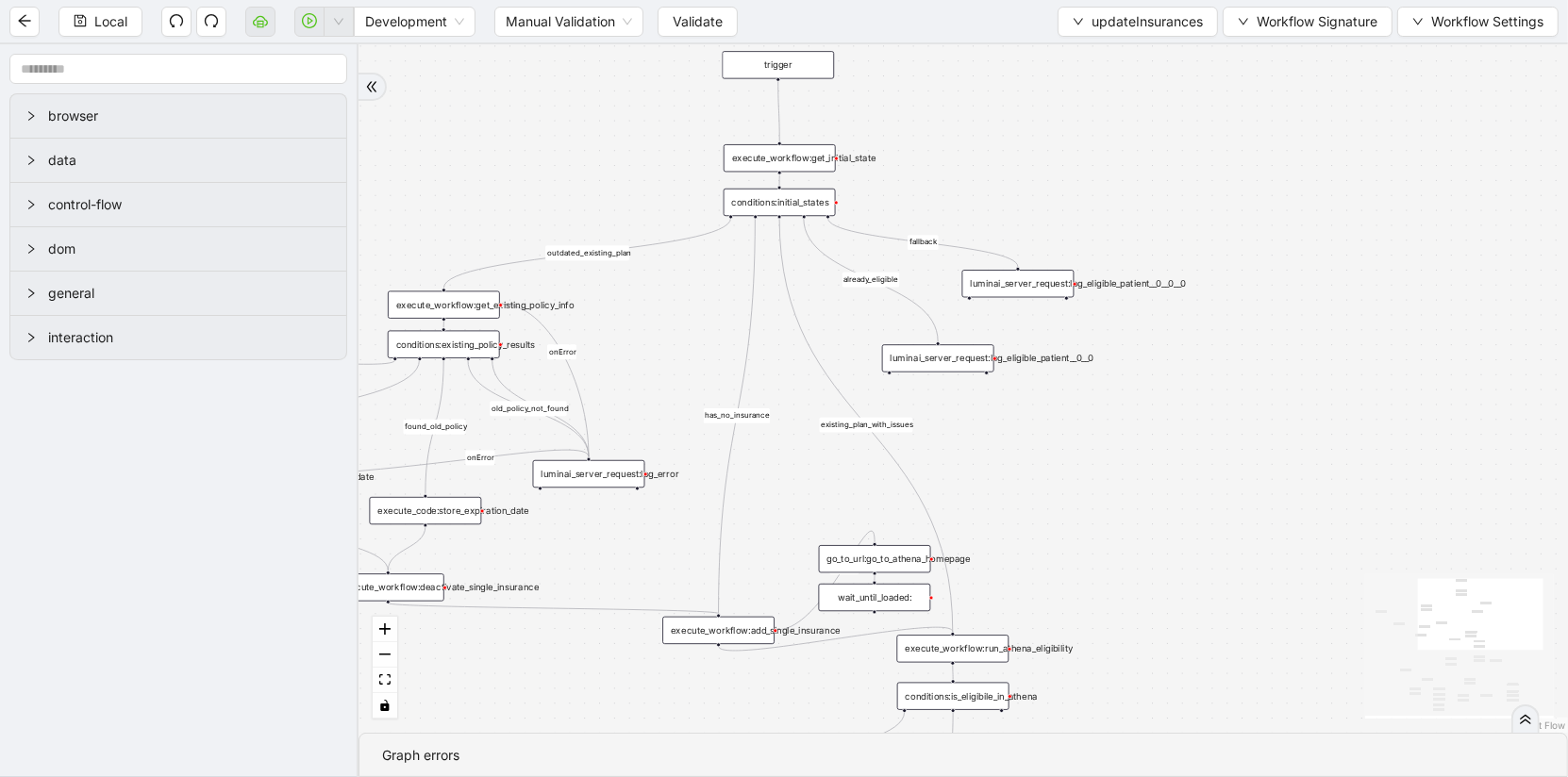
click at [736, 641] on div "execute_workflow:add_single_insurance" at bounding box center [718, 630] width 112 height 28
